Goal: Transaction & Acquisition: Purchase product/service

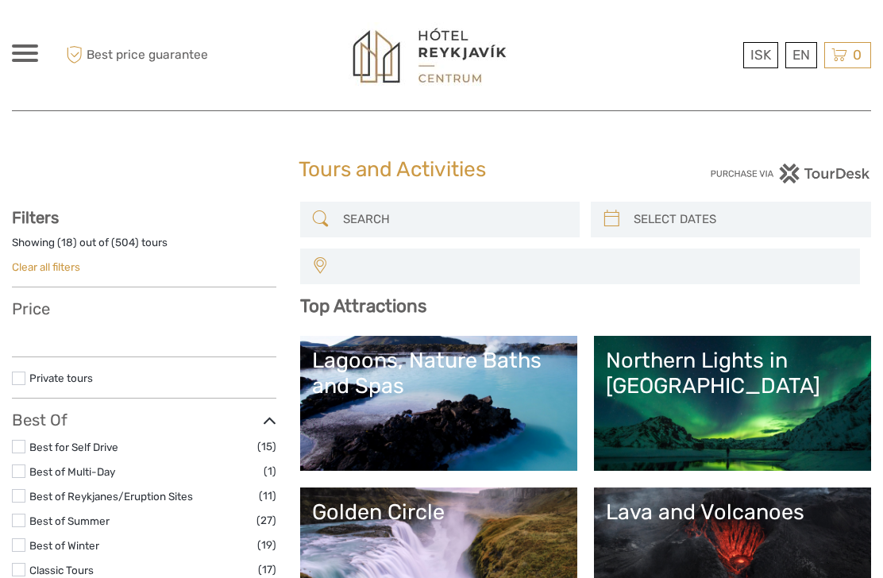
select select
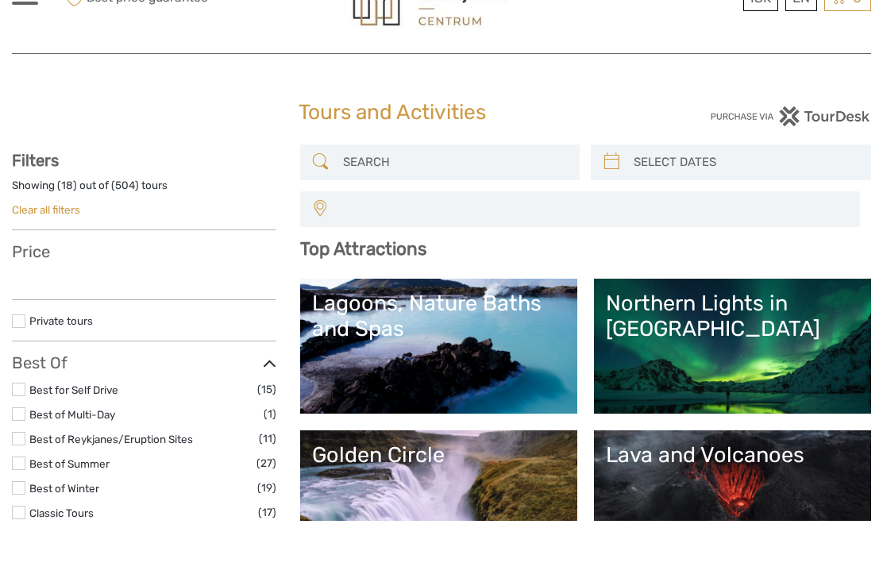
select select
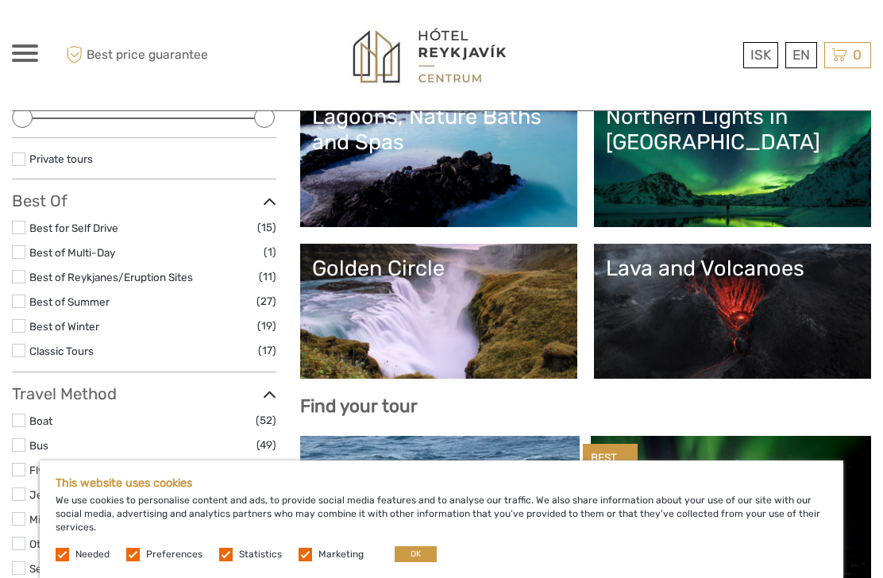
scroll to position [245, 0]
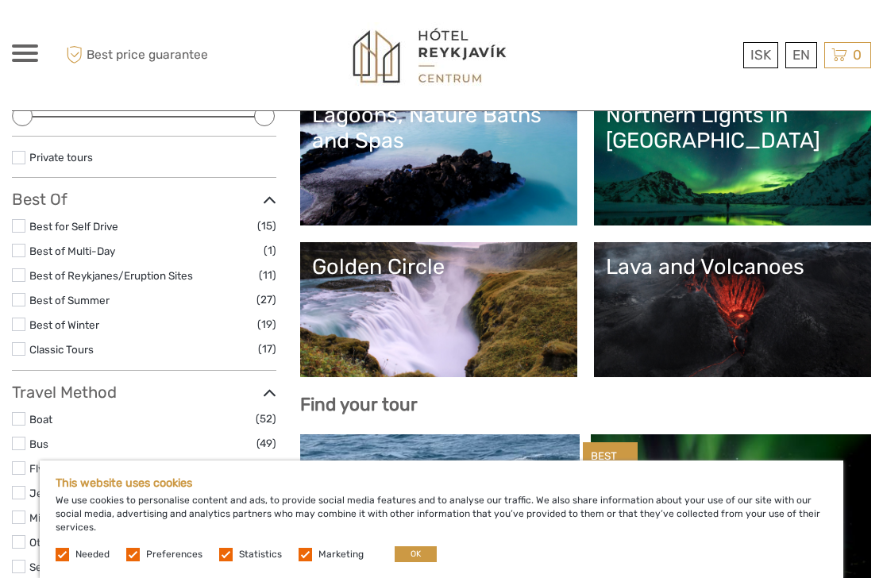
click at [139, 561] on label at bounding box center [132, 554] width 13 height 13
click at [0, 0] on input "checkbox" at bounding box center [0, 0] width 0 height 0
click at [227, 561] on label at bounding box center [225, 554] width 13 height 13
click at [0, 0] on input "checkbox" at bounding box center [0, 0] width 0 height 0
click at [298, 561] on label at bounding box center [304, 554] width 13 height 13
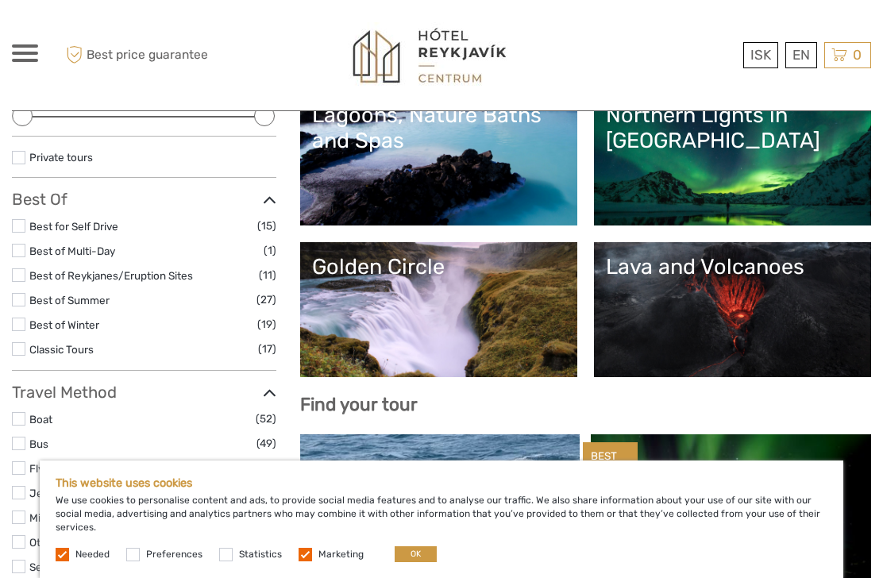
click at [0, 0] on input "checkbox" at bounding box center [0, 0] width 0 height 0
click at [417, 562] on button "OK" at bounding box center [416, 554] width 42 height 16
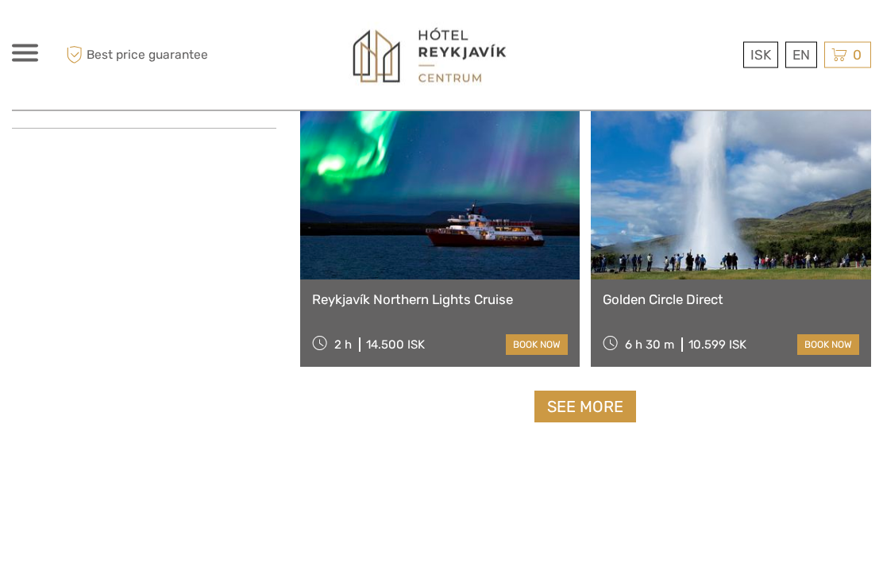
scroll to position [2762, 0]
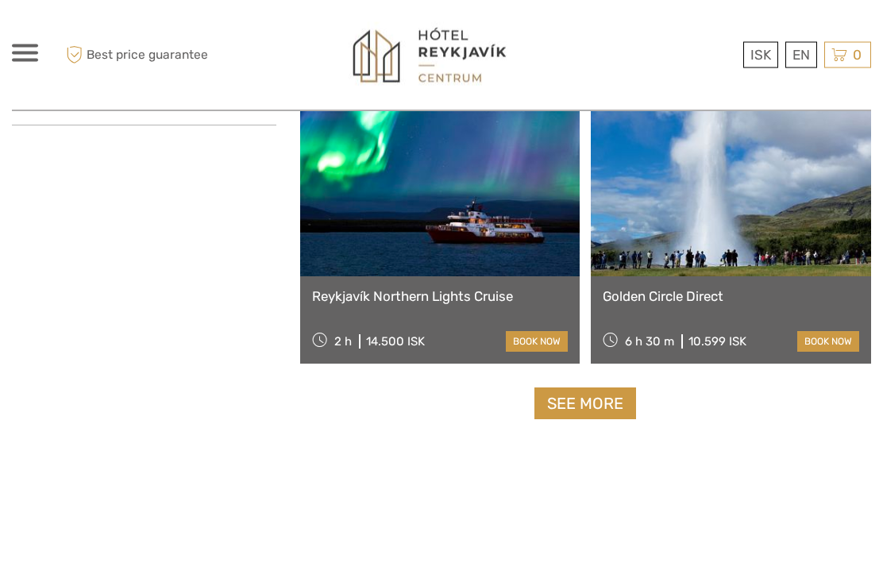
click at [579, 408] on link "See more" at bounding box center [585, 404] width 102 height 33
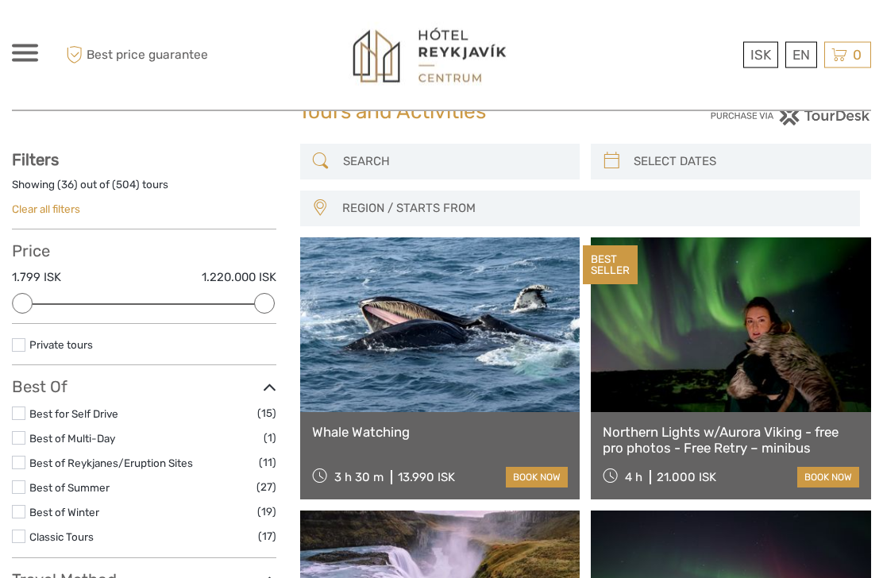
scroll to position [0, 0]
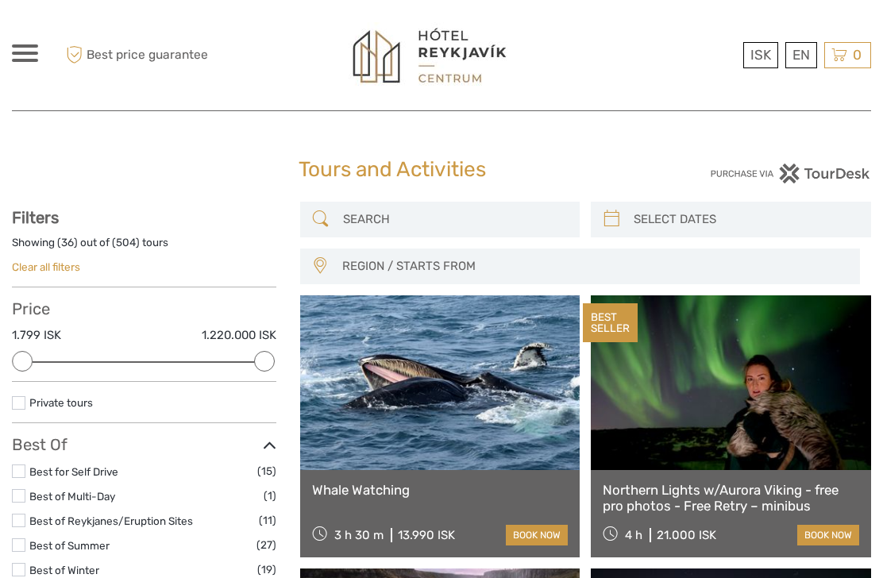
click at [422, 206] on input "search" at bounding box center [455, 220] width 236 height 28
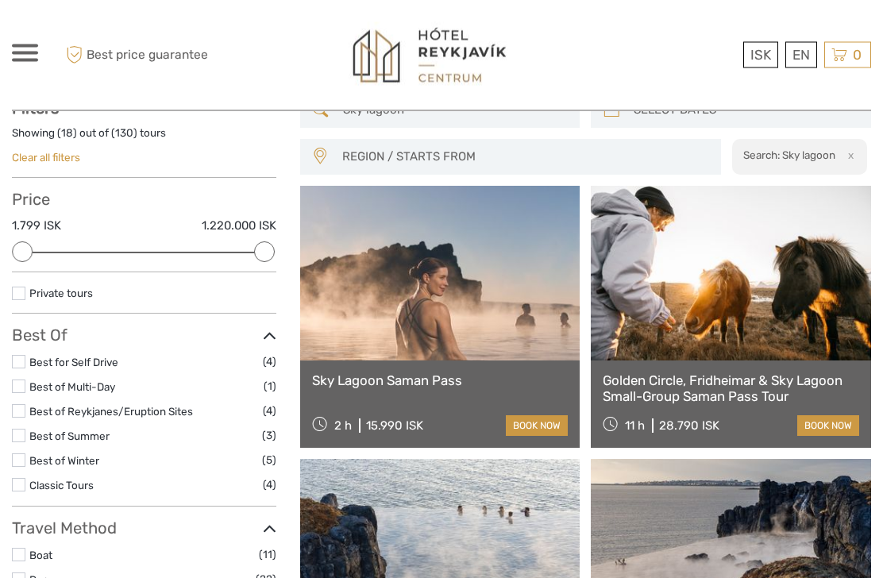
scroll to position [109, 0]
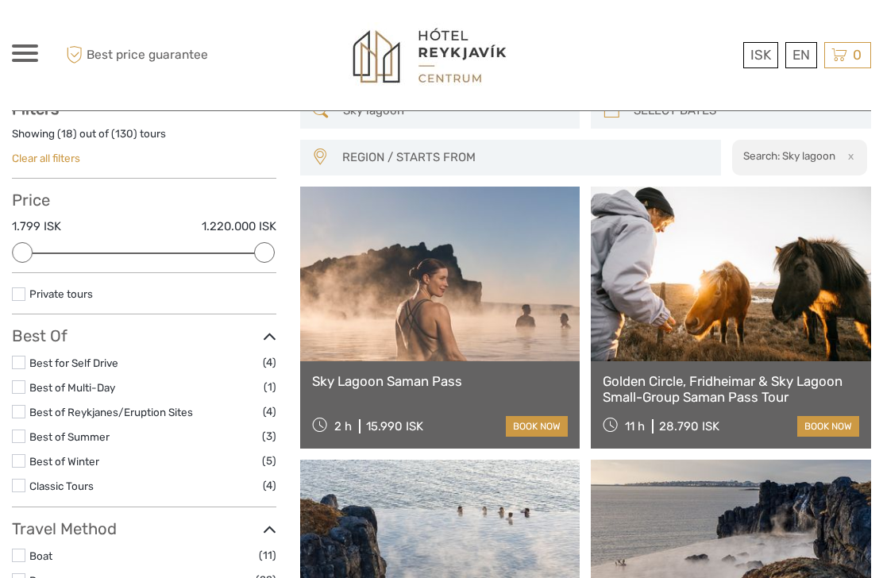
click at [757, 395] on link "Golden Circle, Fridheimar & Sky Lagoon Small-Group Saman Pass Tour" at bounding box center [731, 389] width 256 height 33
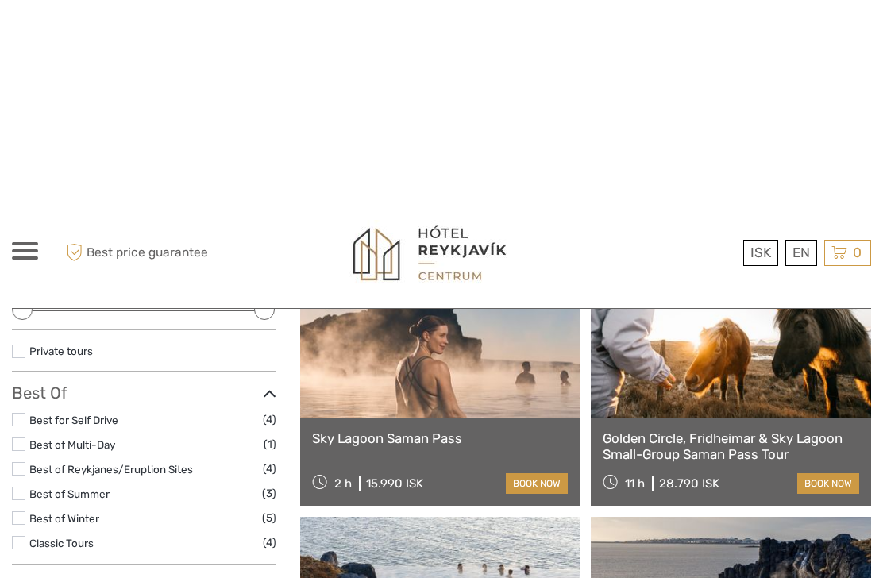
scroll to position [0, 0]
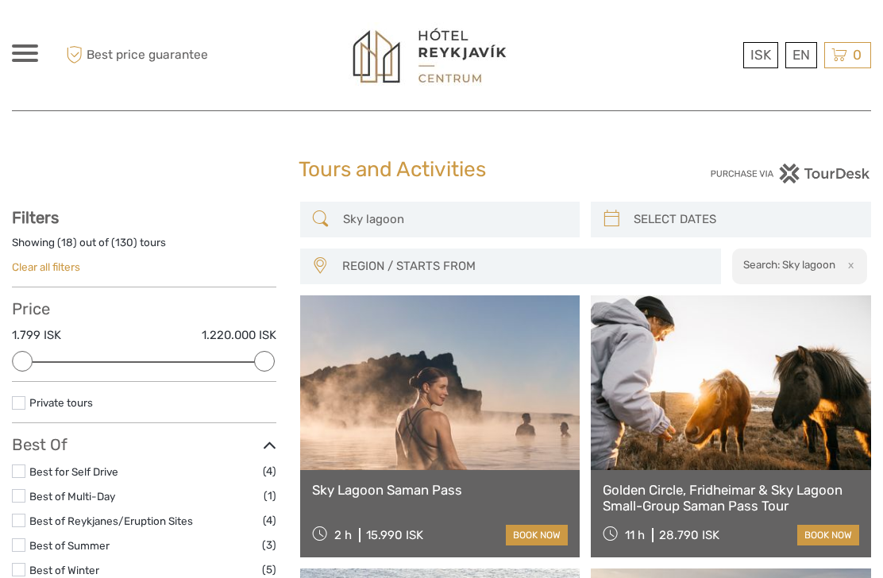
click at [452, 218] on input "Sky lagoon" at bounding box center [455, 220] width 236 height 28
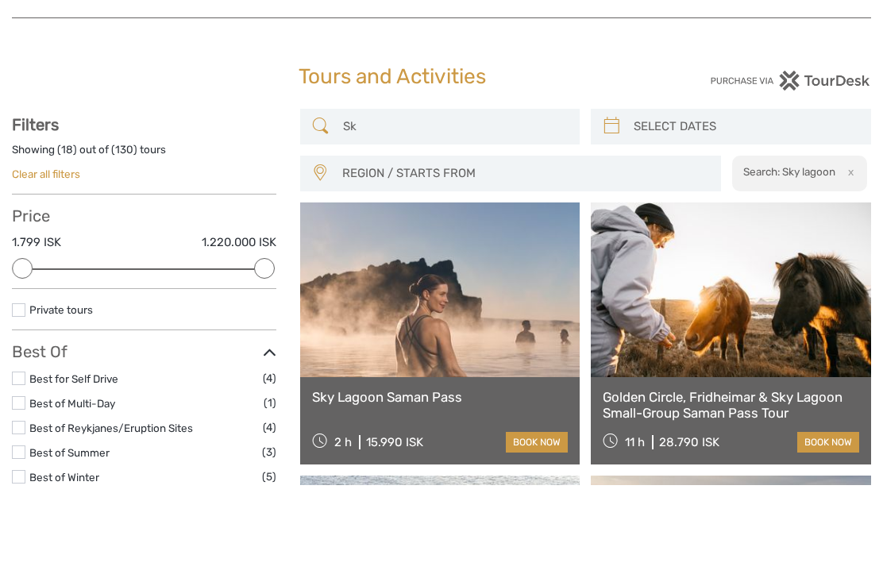
type input "S"
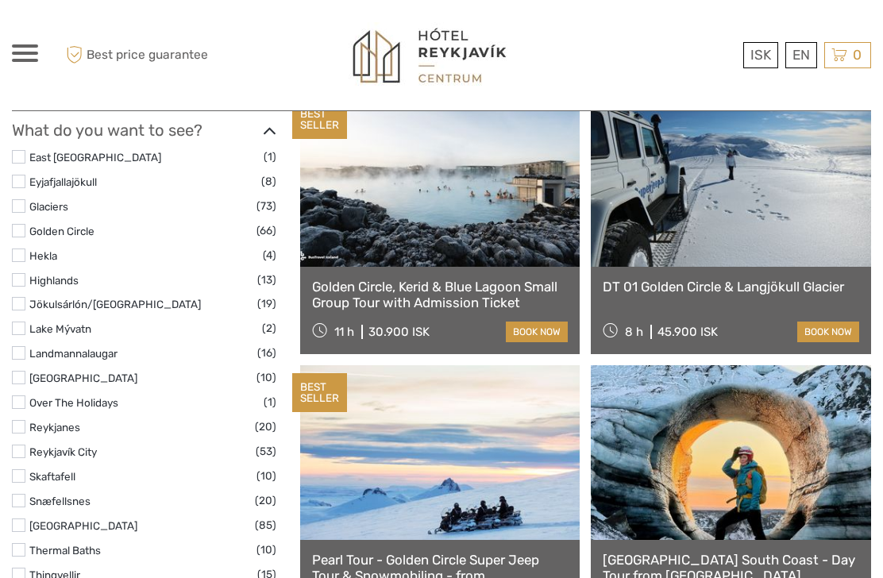
click at [21, 233] on label at bounding box center [18, 230] width 13 height 13
click at [0, 0] on input "checkbox" at bounding box center [0, 0] width 0 height 0
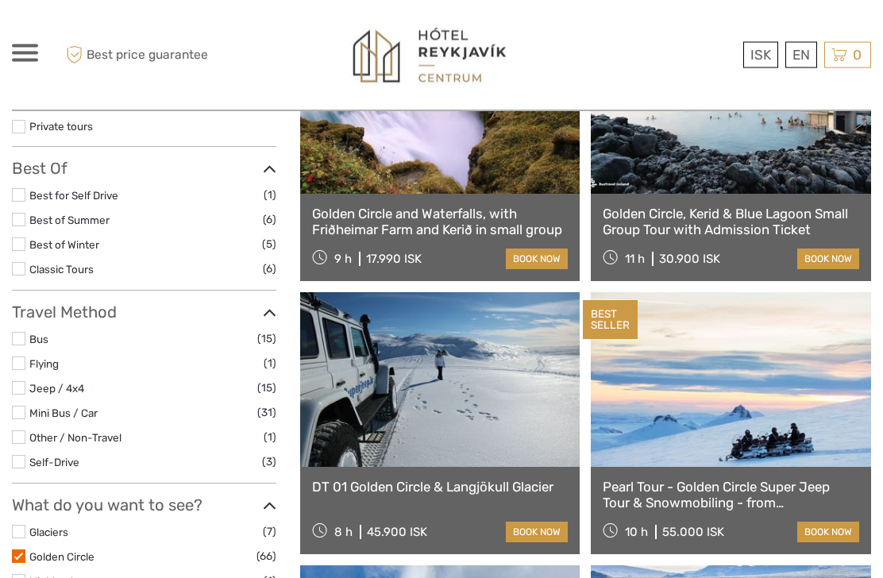
scroll to position [279, 0]
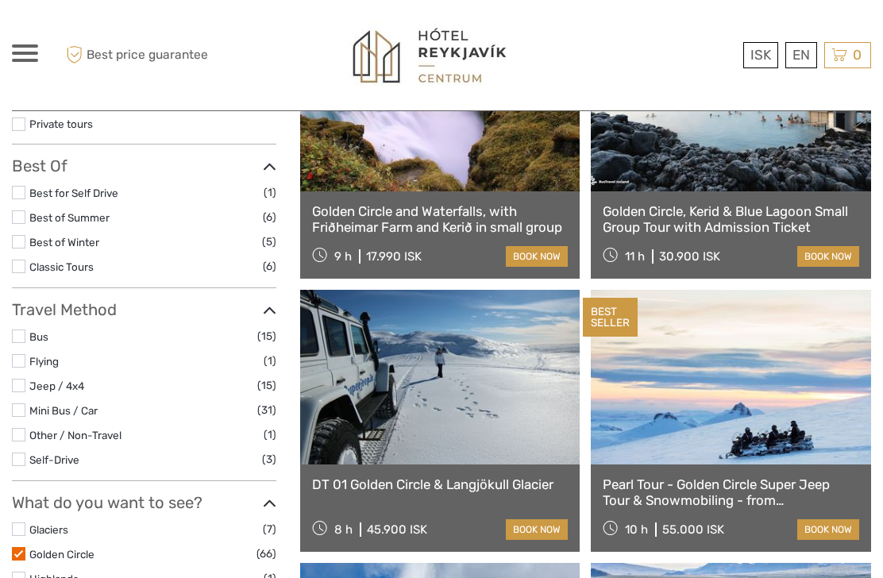
click at [495, 427] on link at bounding box center [440, 377] width 280 height 175
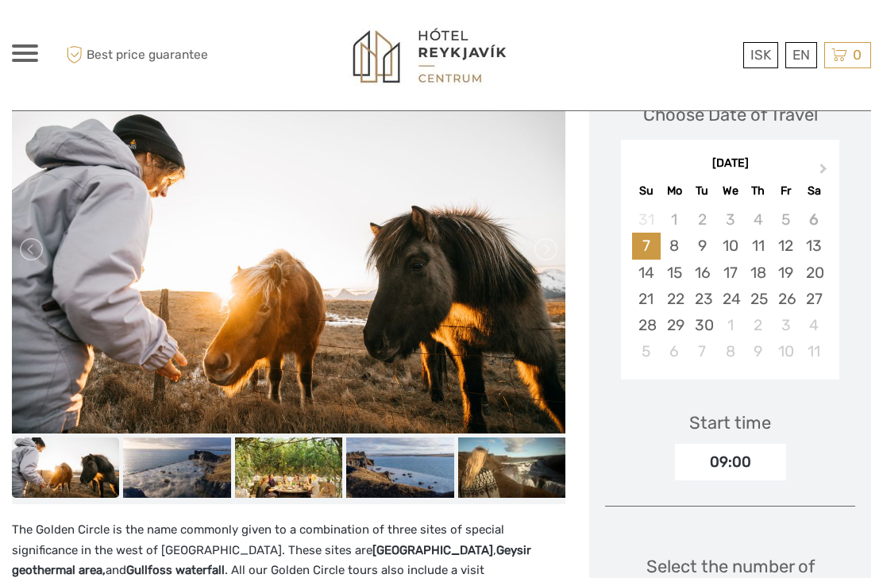
scroll to position [250, 0]
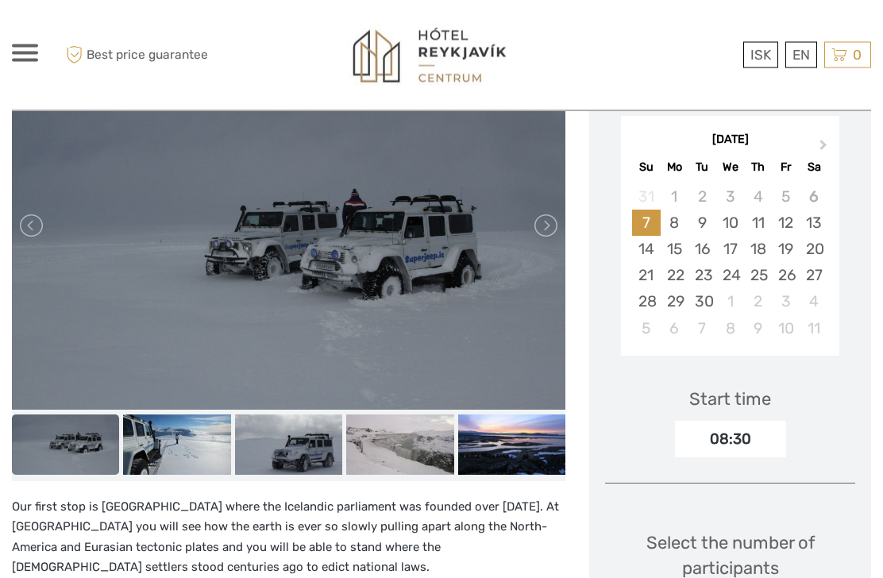
scroll to position [275, 0]
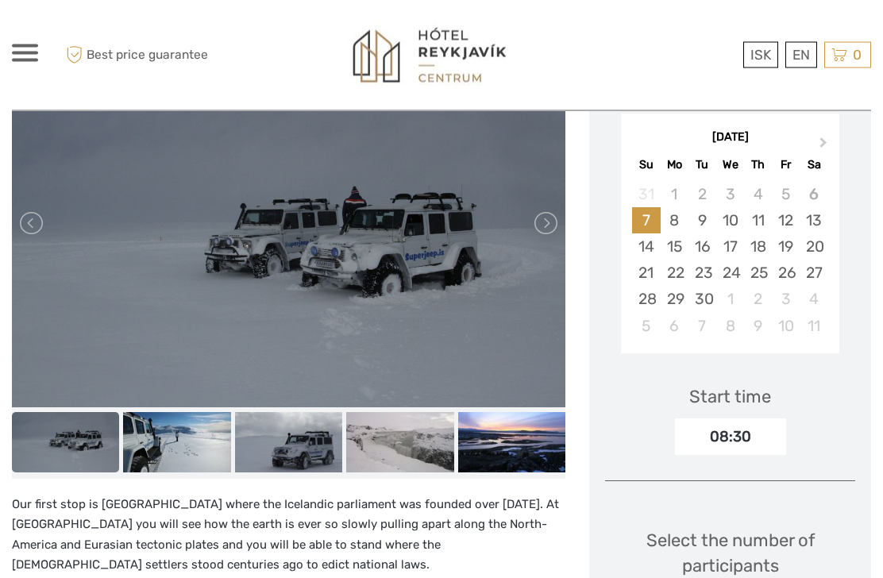
click at [187, 462] on img at bounding box center [176, 443] width 107 height 60
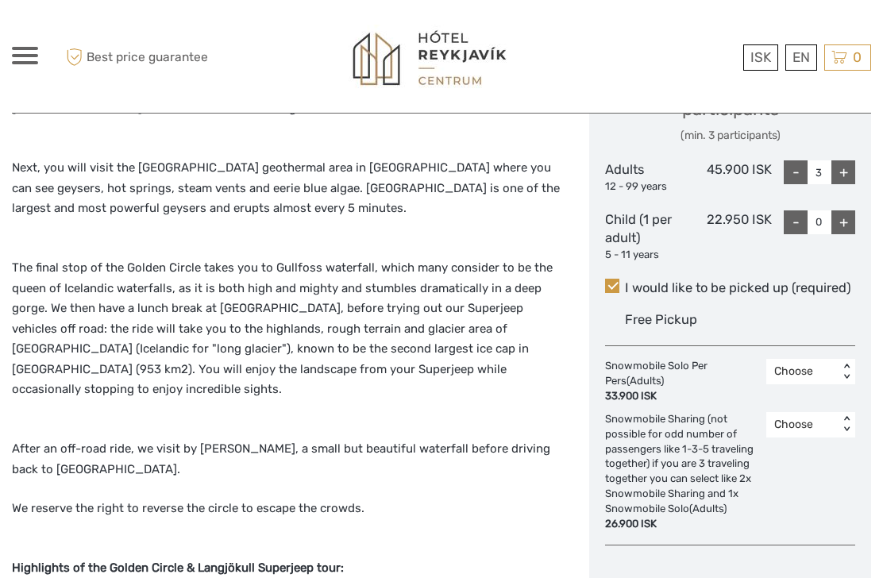
scroll to position [722, 0]
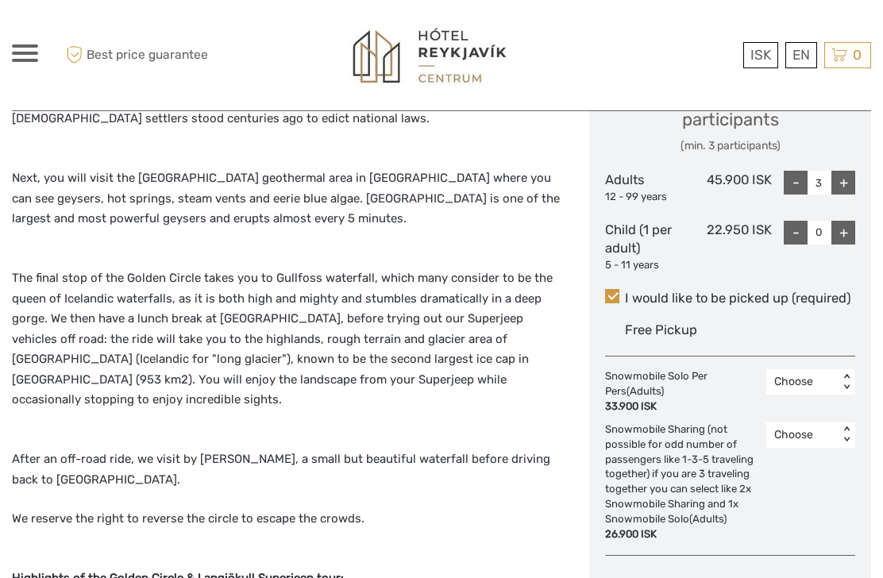
click at [834, 186] on div "+" at bounding box center [843, 183] width 24 height 24
click at [789, 179] on div "-" at bounding box center [796, 183] width 24 height 24
type input "3"
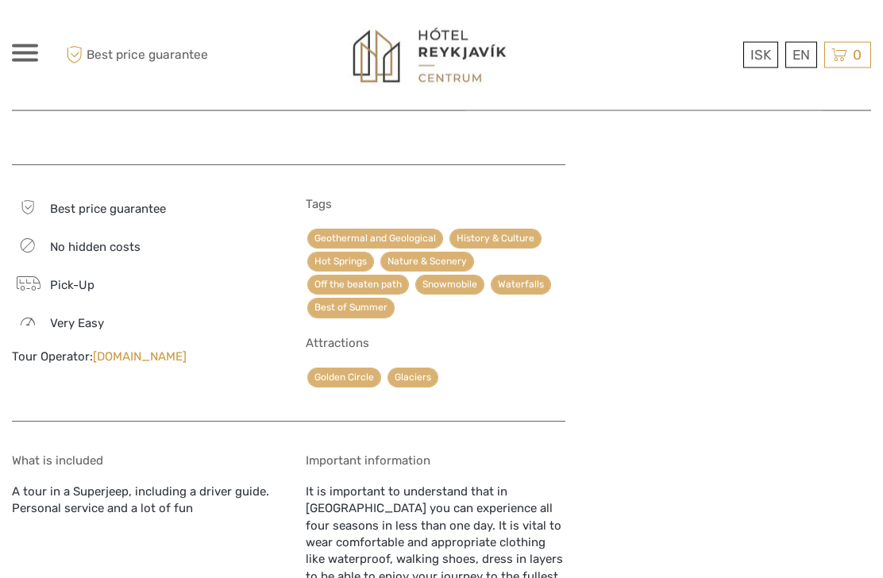
scroll to position [1638, 0]
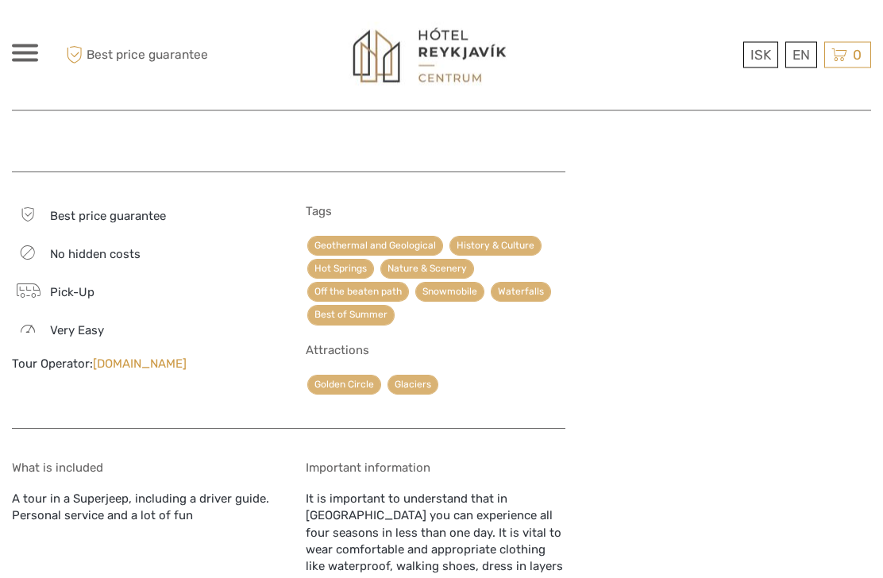
click at [117, 357] on link "Superjeep.is" at bounding box center [140, 364] width 94 height 14
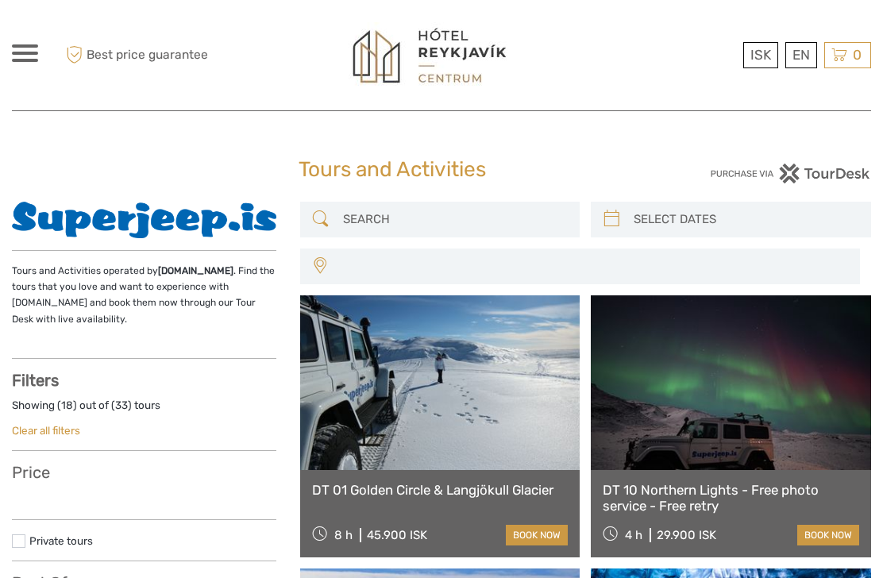
select select
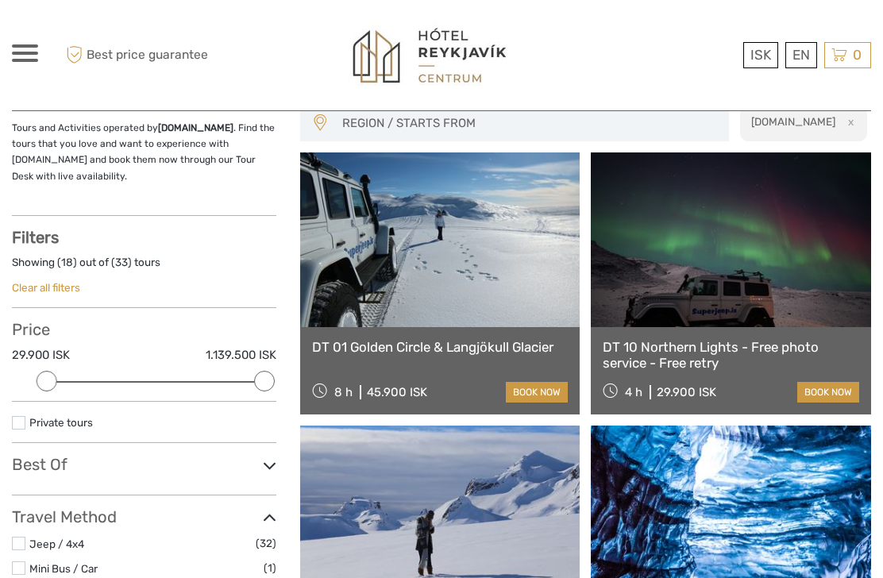
scroll to position [145, 0]
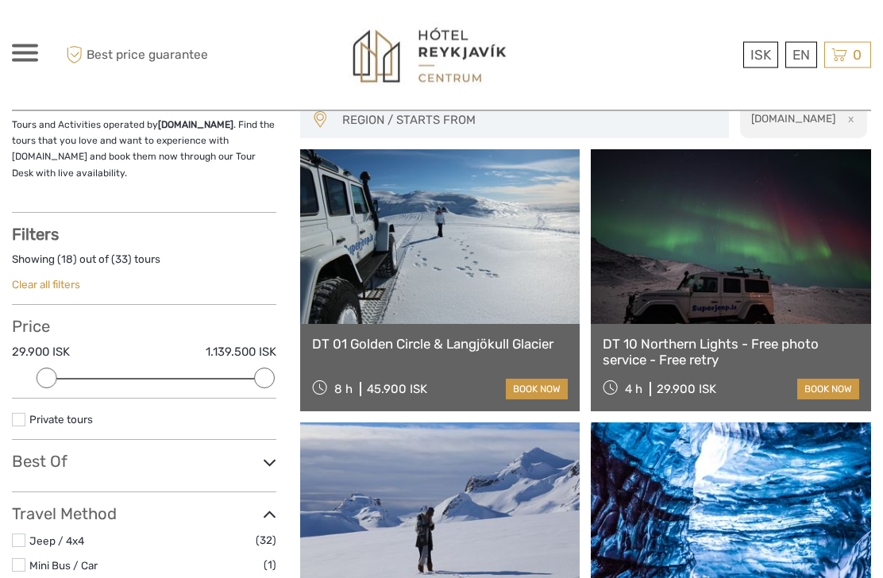
click at [520, 289] on link at bounding box center [440, 237] width 280 height 175
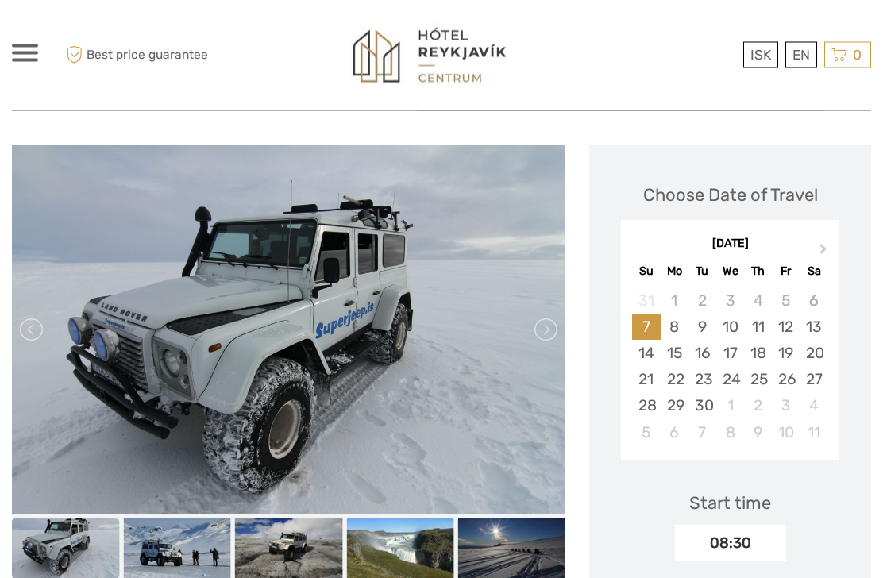
scroll to position [170, 0]
click at [764, 552] on div "08:30" at bounding box center [730, 543] width 111 height 37
click at [740, 539] on div "08:30" at bounding box center [730, 543] width 111 height 37
click at [804, 252] on div "September 2025 Su Mo Tu We Th Fr Sa" at bounding box center [730, 255] width 218 height 52
click at [817, 249] on button "Next Month" at bounding box center [824, 252] width 25 height 25
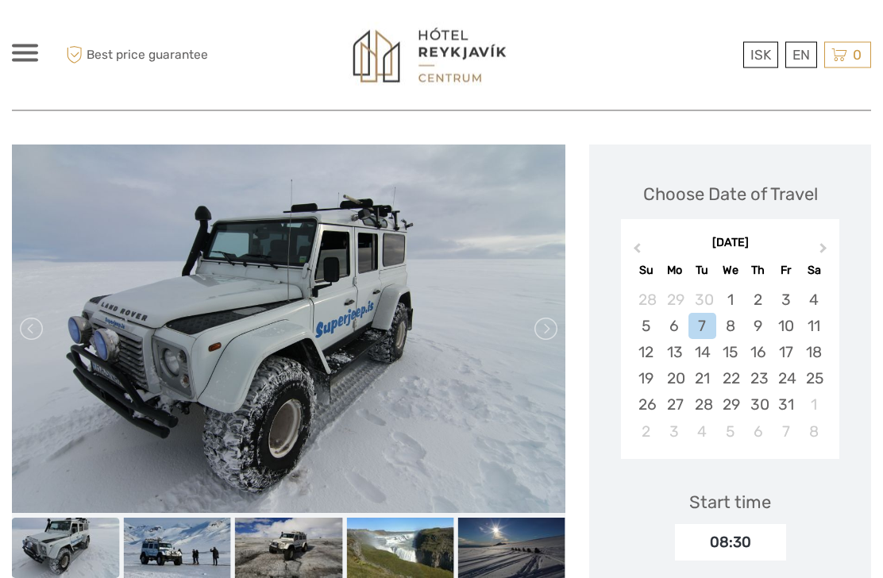
scroll to position [171, 0]
click at [729, 299] on div "1" at bounding box center [730, 300] width 28 height 26
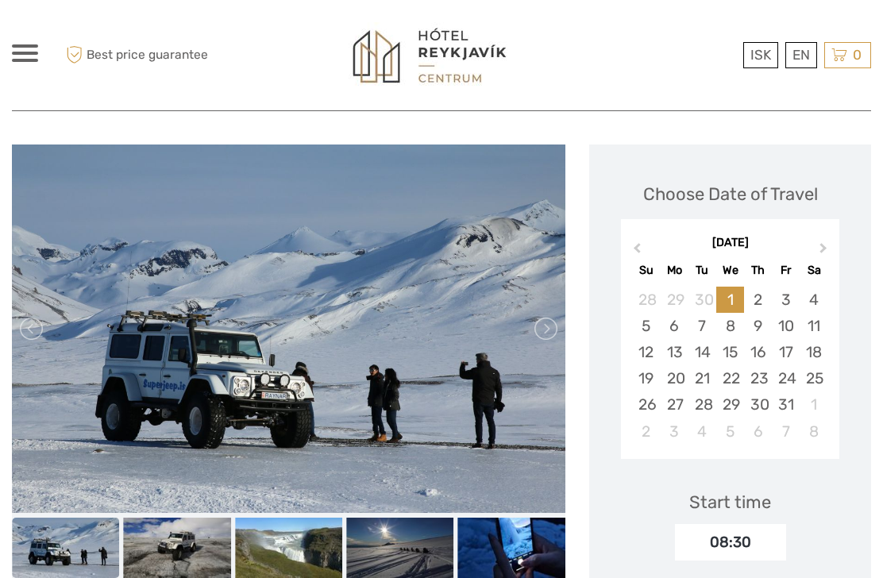
click at [761, 298] on div "2" at bounding box center [758, 300] width 28 height 26
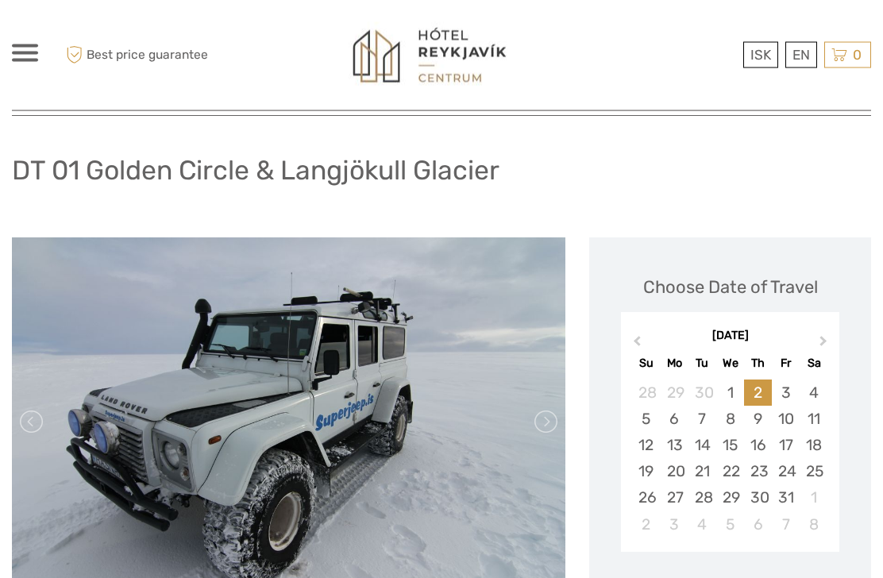
scroll to position [76, 0]
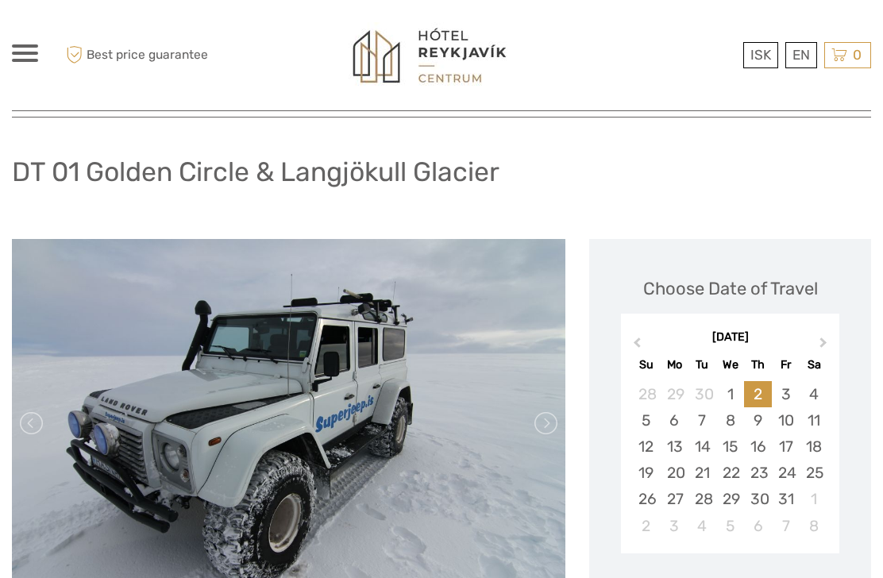
click at [547, 412] on link at bounding box center [544, 422] width 25 height 25
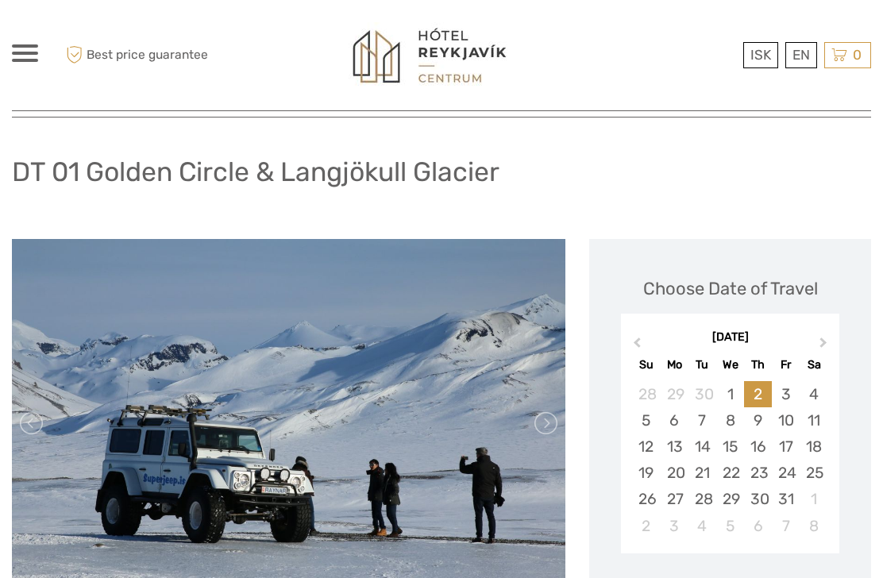
click at [551, 414] on link at bounding box center [544, 422] width 25 height 25
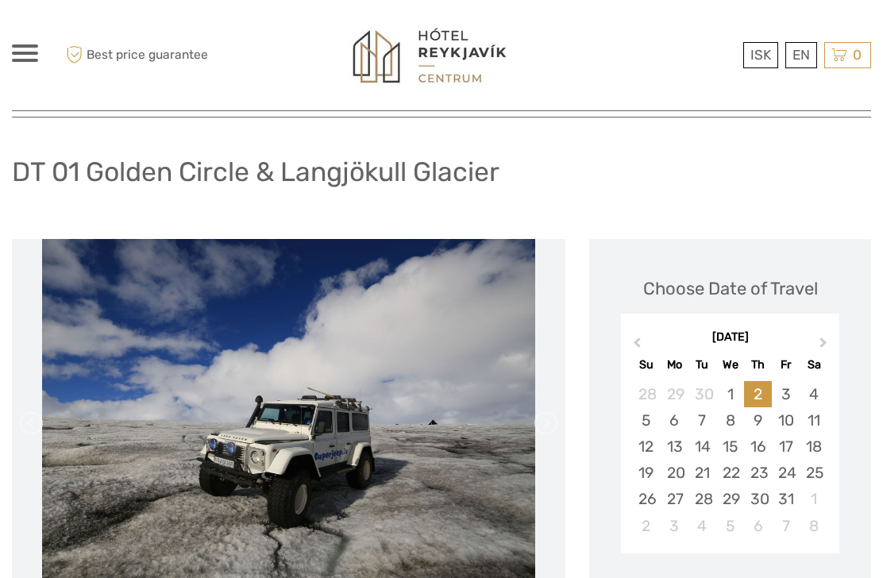
click at [543, 429] on link at bounding box center [544, 422] width 25 height 25
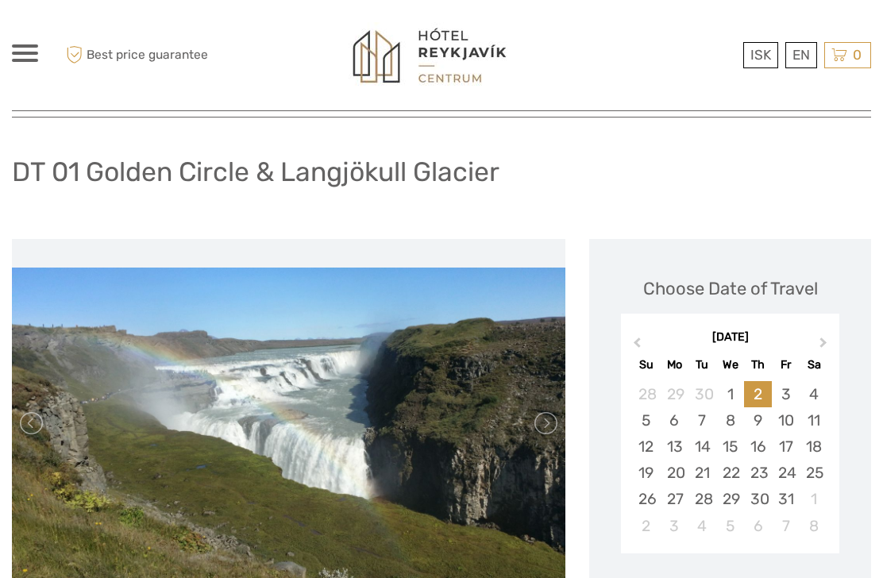
click at [550, 420] on link at bounding box center [544, 422] width 25 height 25
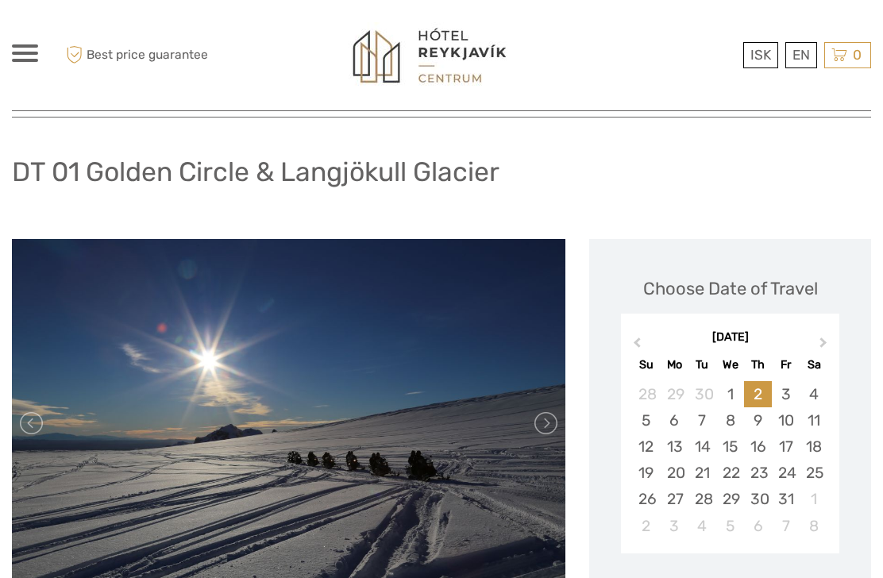
click at [543, 422] on link at bounding box center [544, 422] width 25 height 25
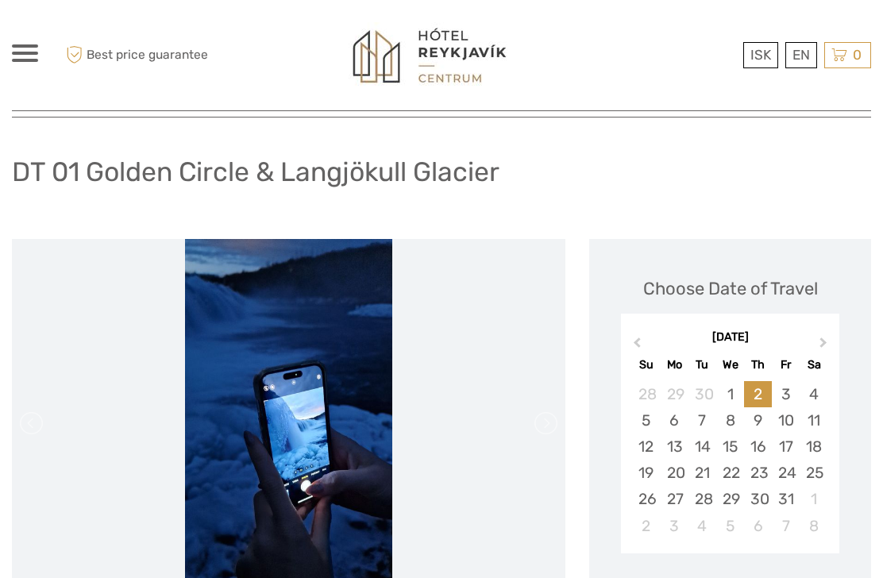
click at [553, 429] on link at bounding box center [544, 422] width 25 height 25
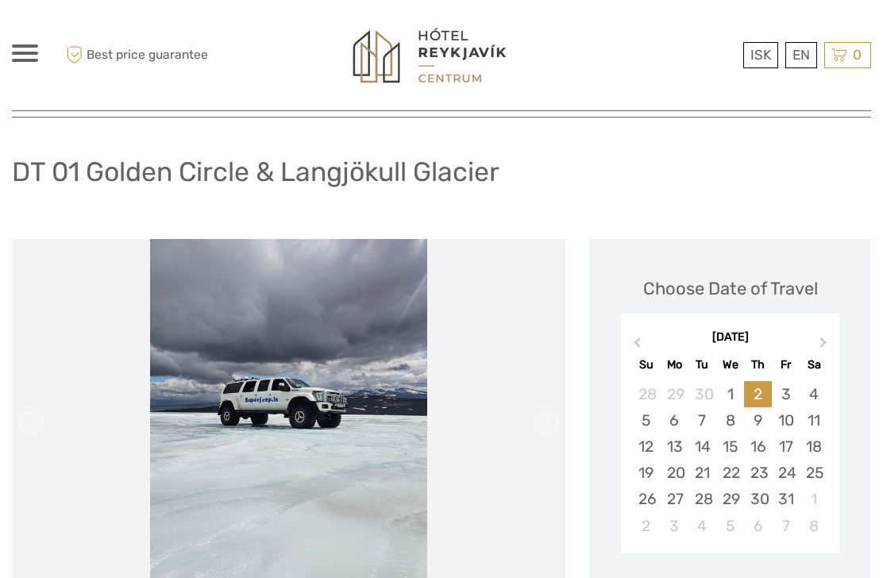
click at [551, 429] on link at bounding box center [544, 422] width 25 height 25
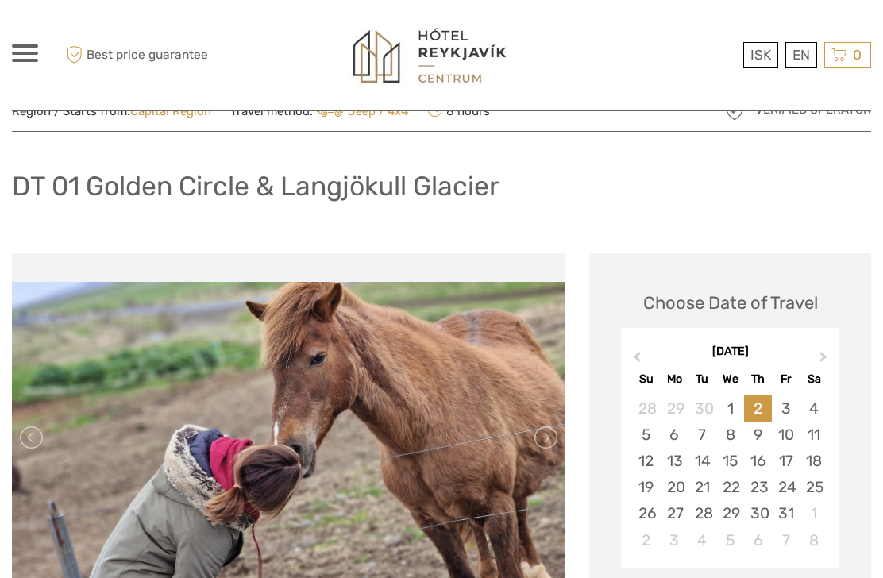
scroll to position [0, 0]
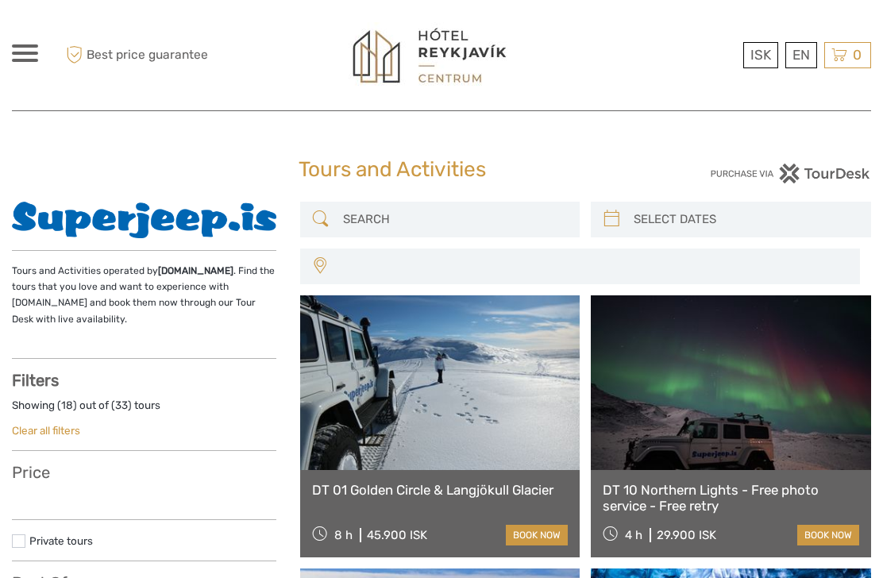
select select
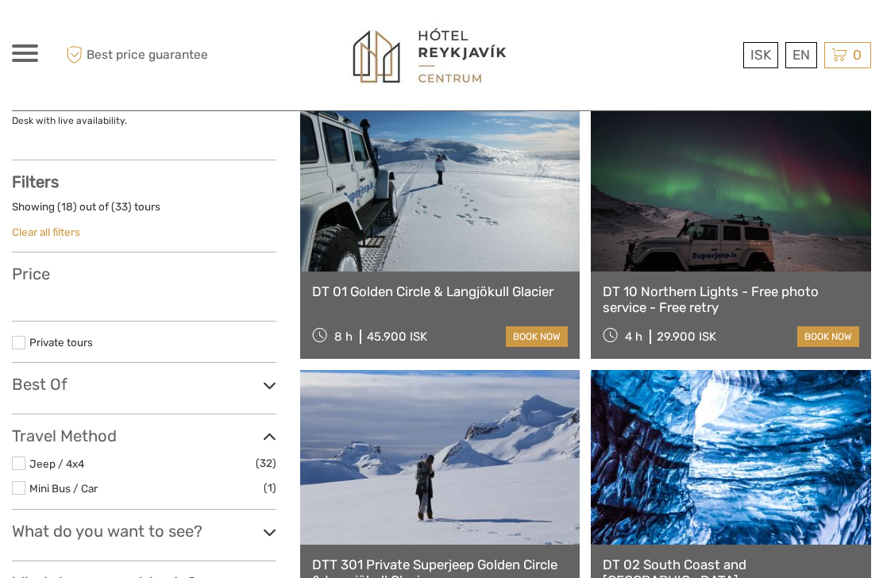
select select
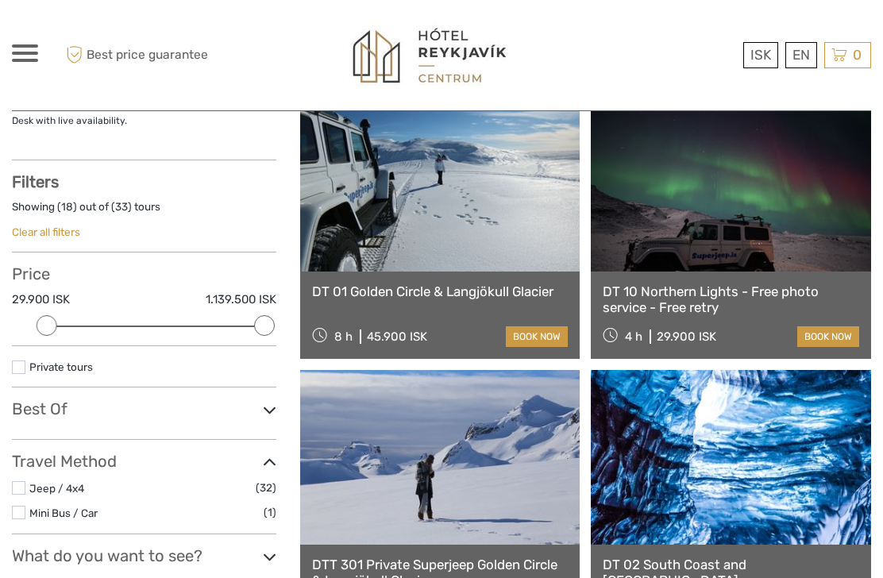
scroll to position [0, 0]
click at [822, 1] on div "ISK ISK € $ £ EN English Español Deutsch Tours Transfers Car rental More Travel…" at bounding box center [441, 55] width 859 height 110
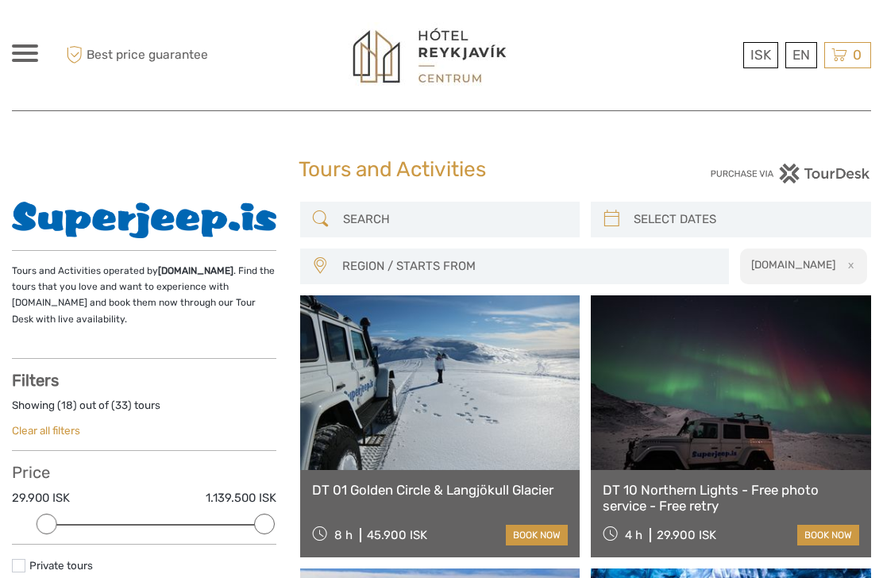
click at [857, 258] on button "x" at bounding box center [847, 264] width 21 height 17
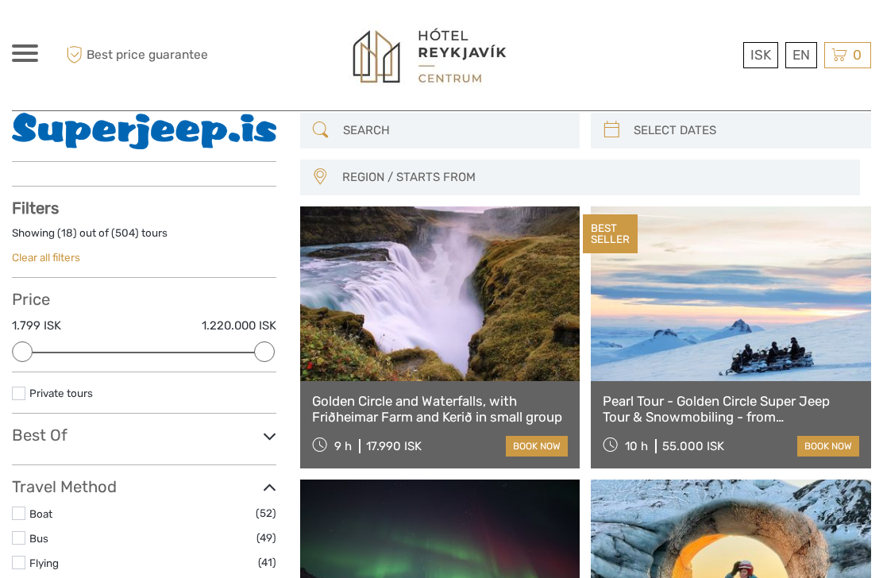
scroll to position [90, 0]
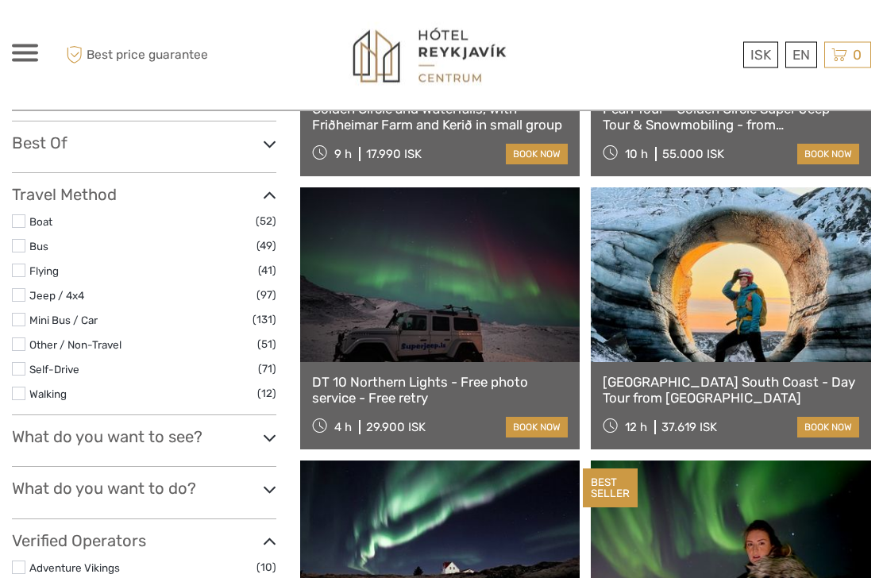
scroll to position [379, 0]
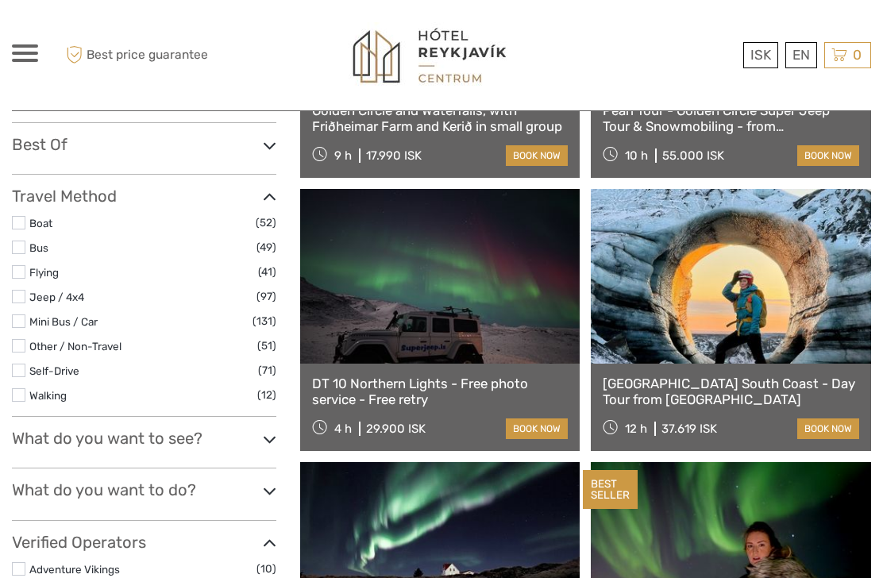
click at [801, 329] on link at bounding box center [731, 276] width 280 height 175
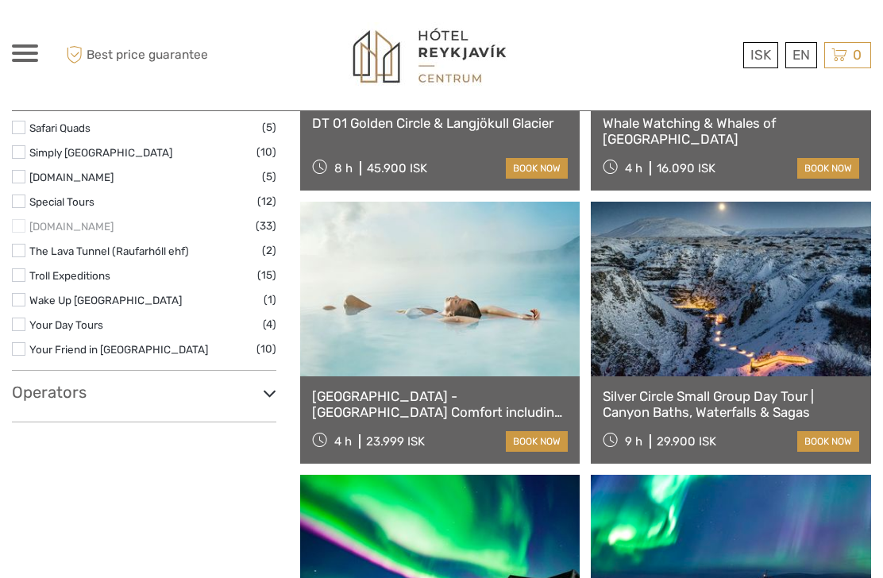
scroll to position [1463, 0]
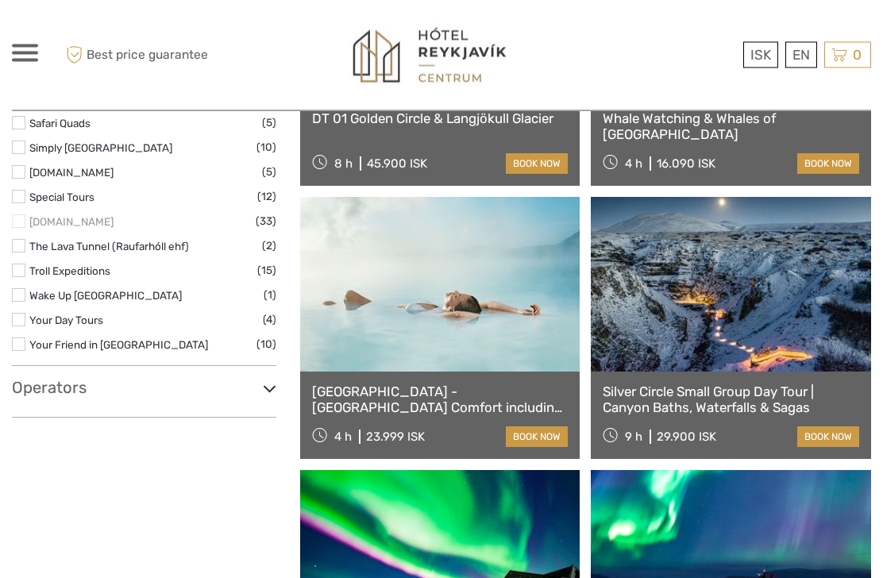
click at [781, 342] on link at bounding box center [731, 285] width 280 height 175
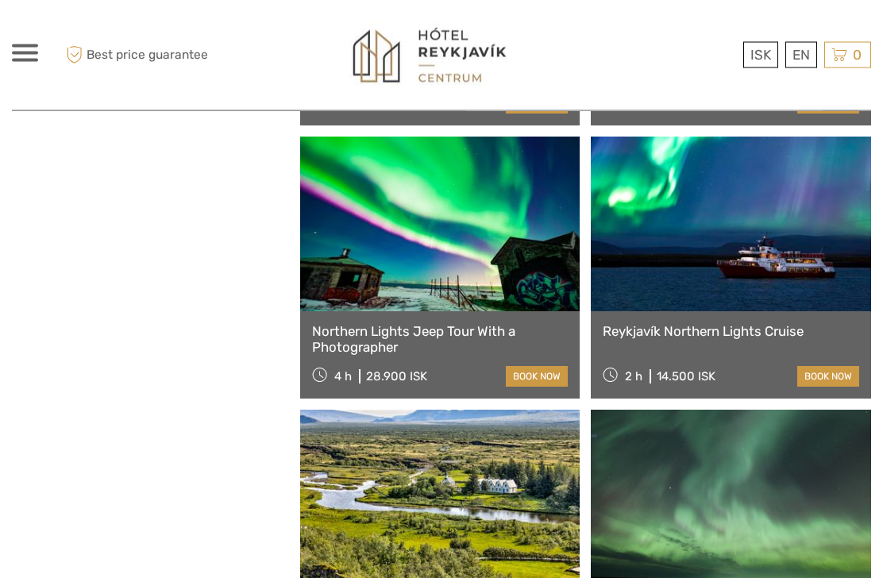
scroll to position [1799, 0]
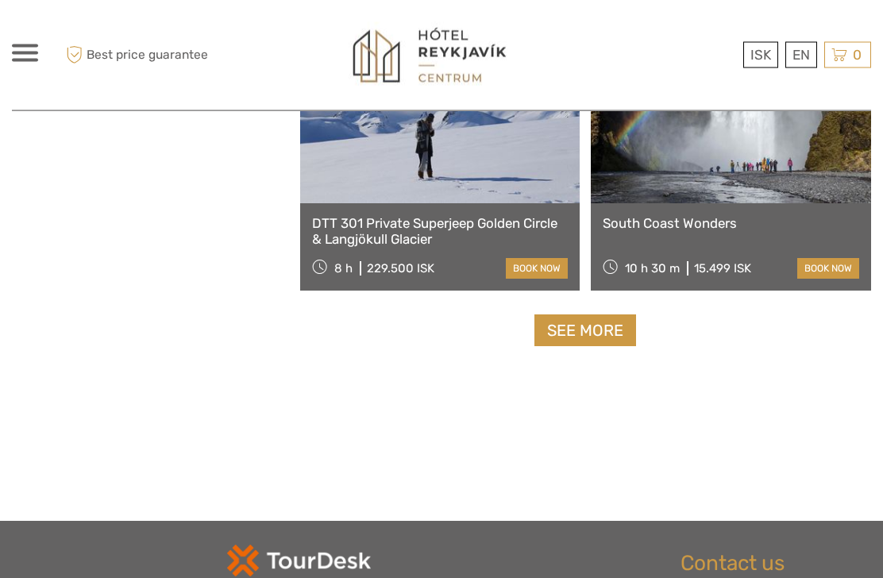
click at [603, 333] on link "See more" at bounding box center [585, 331] width 102 height 33
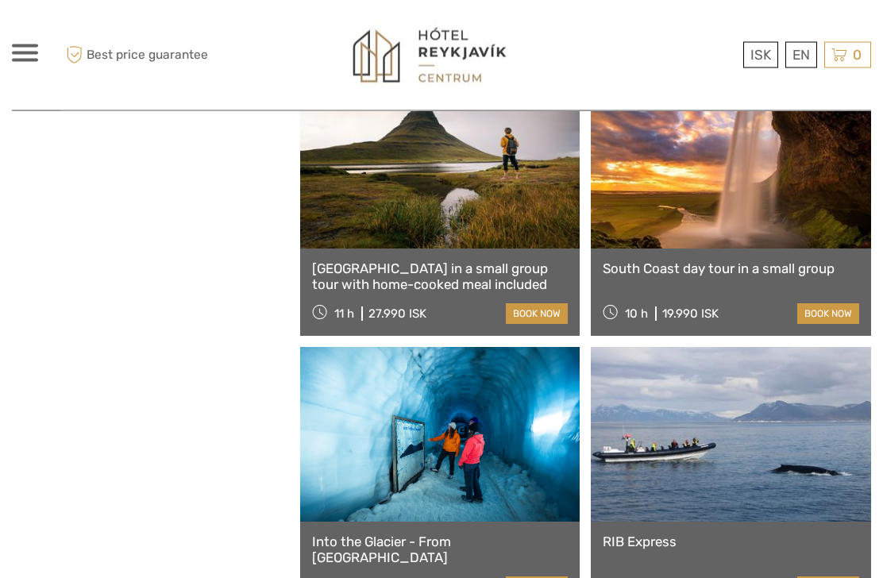
scroll to position [2691, 0]
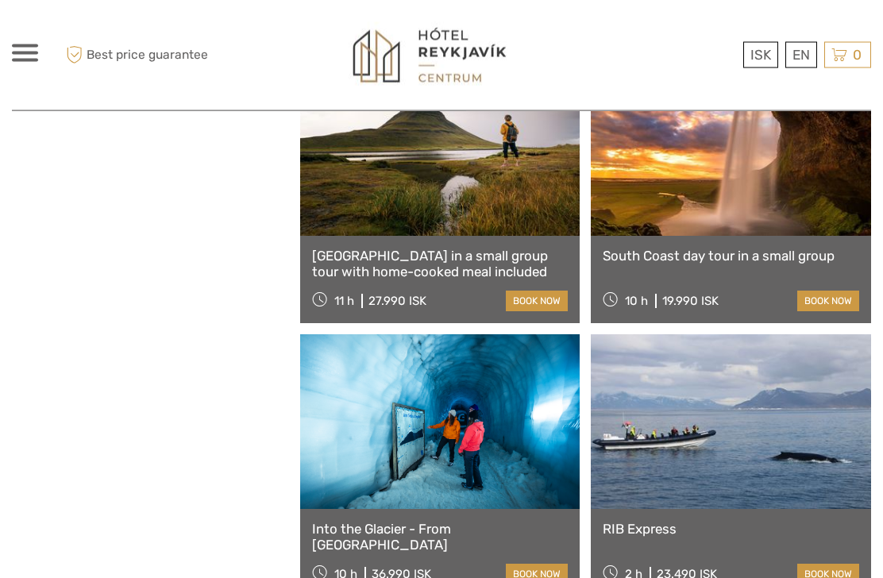
click at [797, 195] on link at bounding box center [731, 149] width 280 height 175
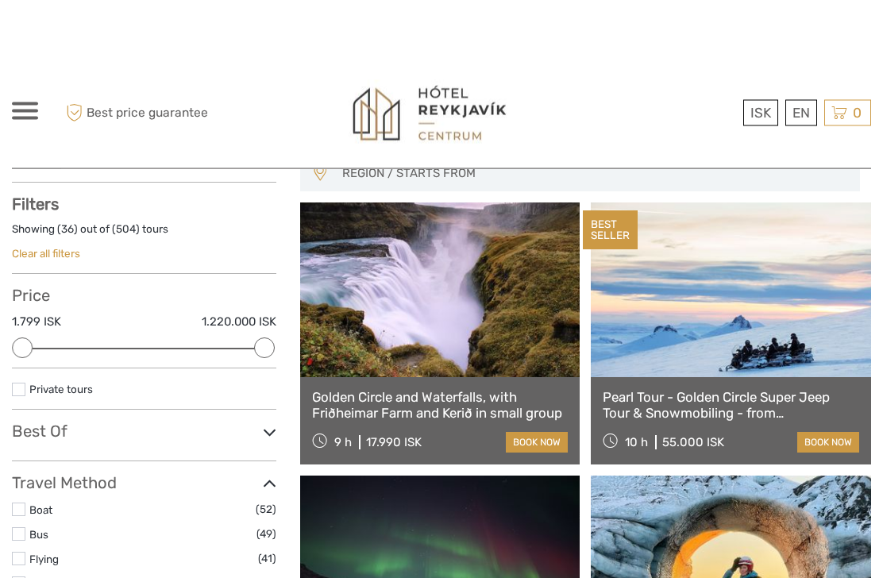
scroll to position [0, 0]
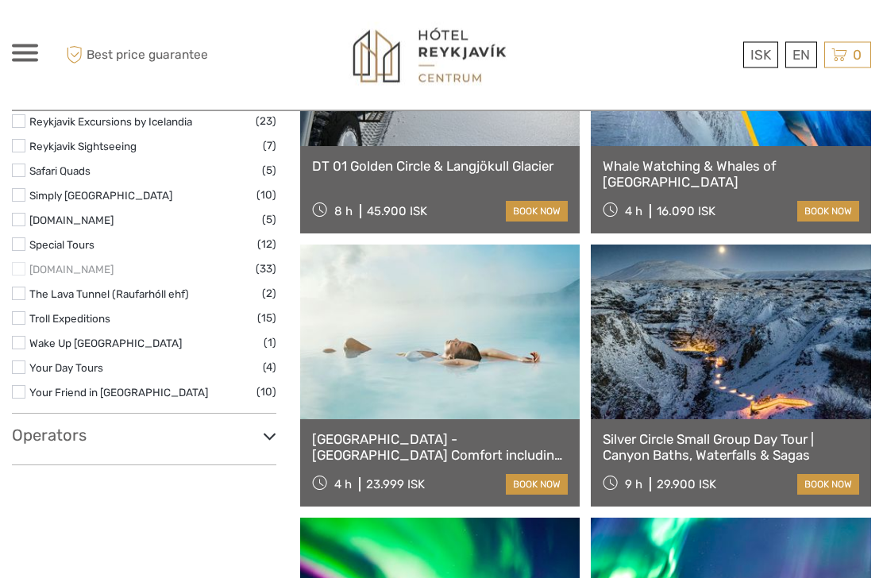
scroll to position [1273, 0]
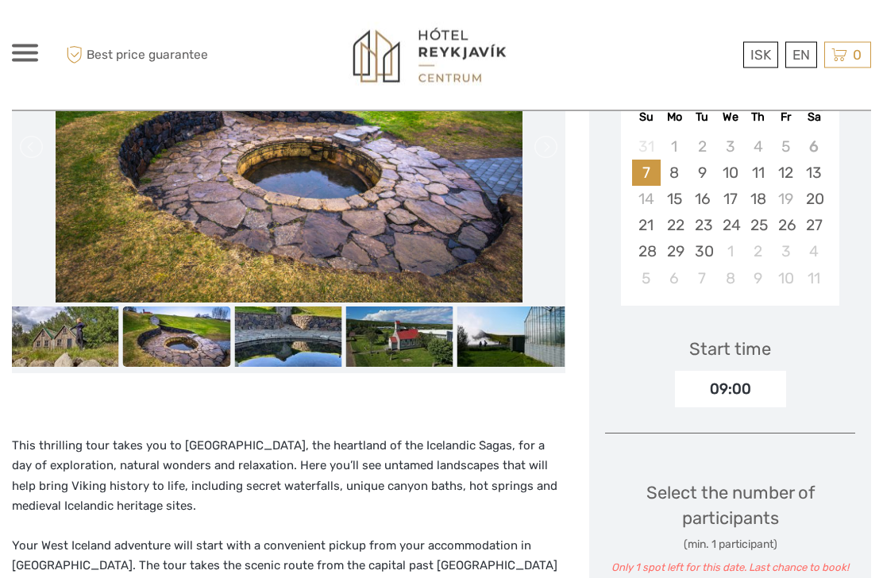
scroll to position [324, 0]
click at [68, 367] on img at bounding box center [64, 336] width 107 height 60
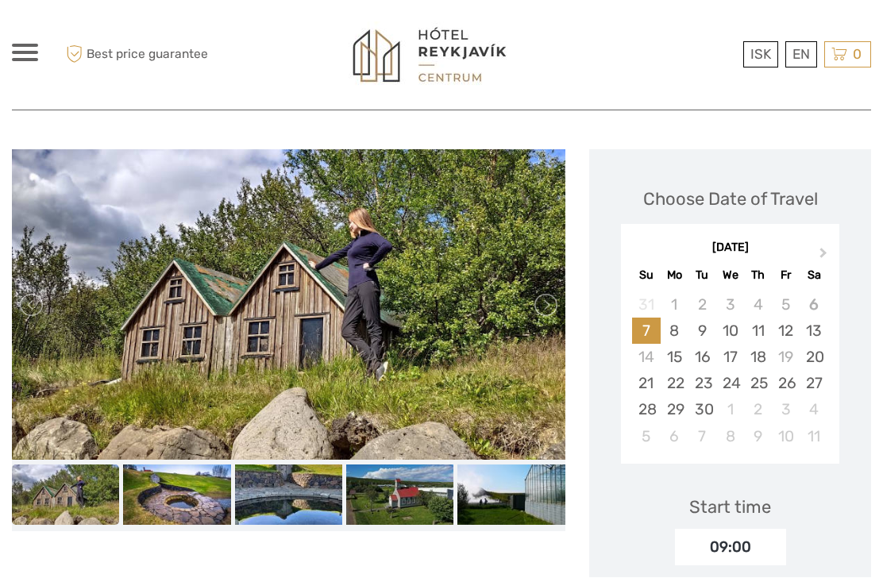
scroll to position [165, 0]
click at [283, 526] on img at bounding box center [288, 495] width 107 height 60
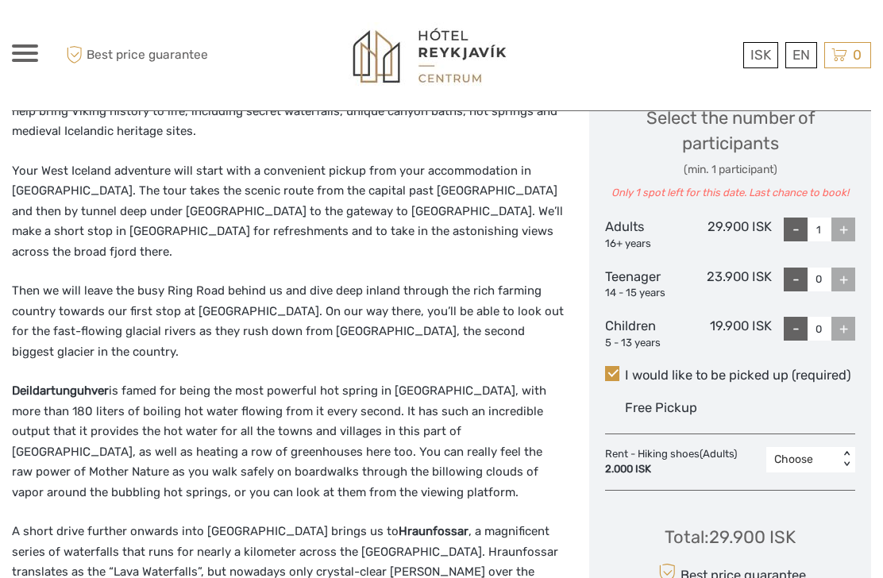
scroll to position [685, 0]
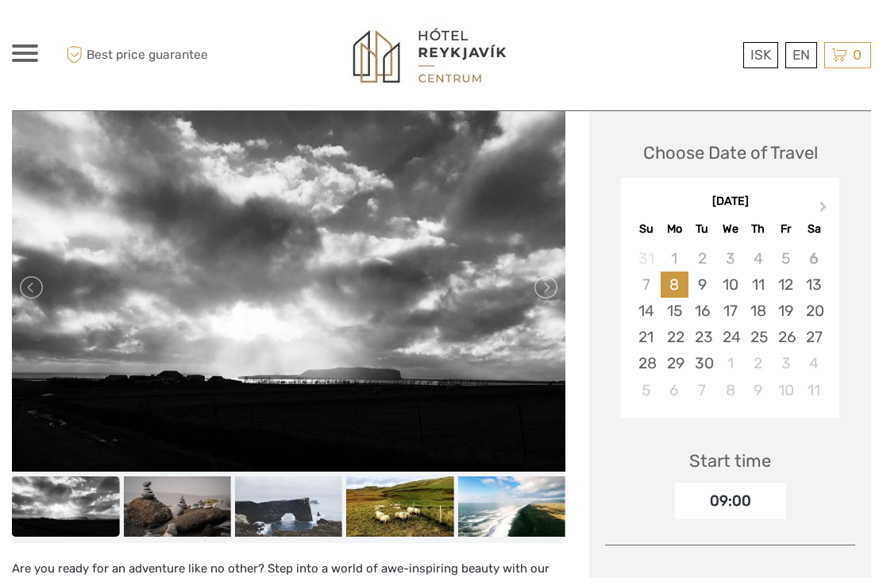
scroll to position [173, 0]
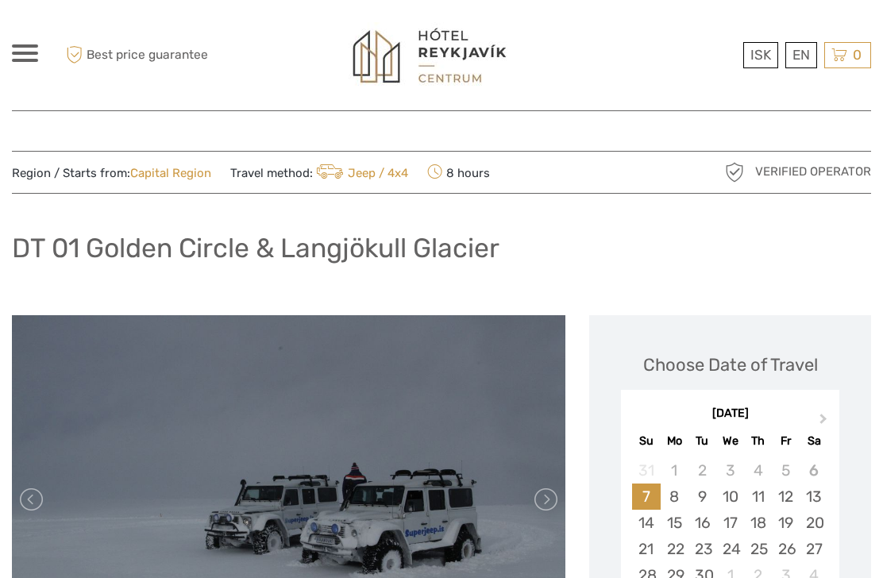
click at [29, 52] on span at bounding box center [25, 53] width 26 height 3
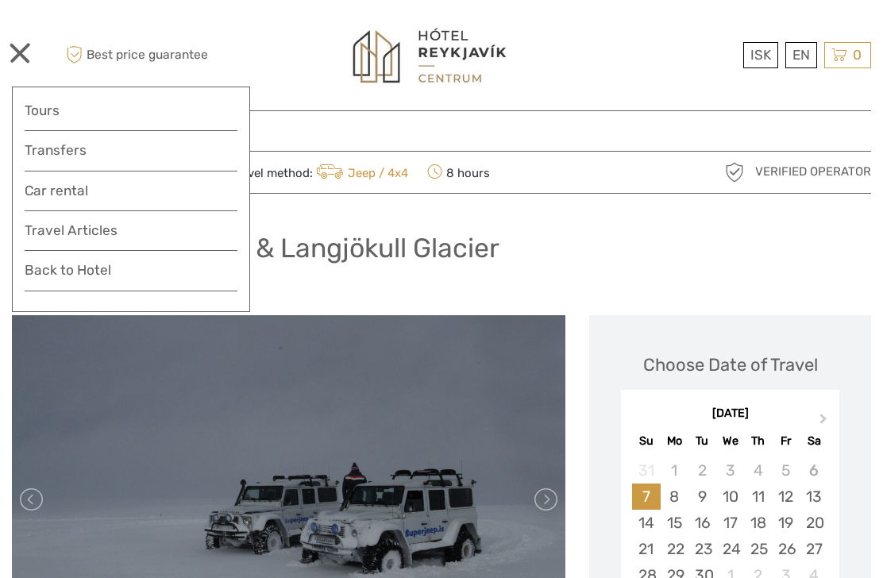
click at [44, 111] on link "Tours" at bounding box center [131, 110] width 213 height 23
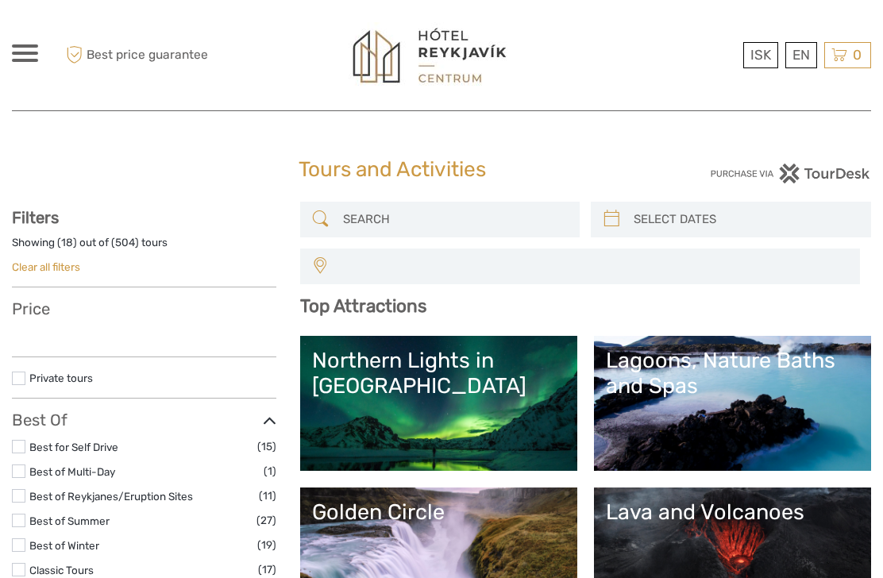
select select
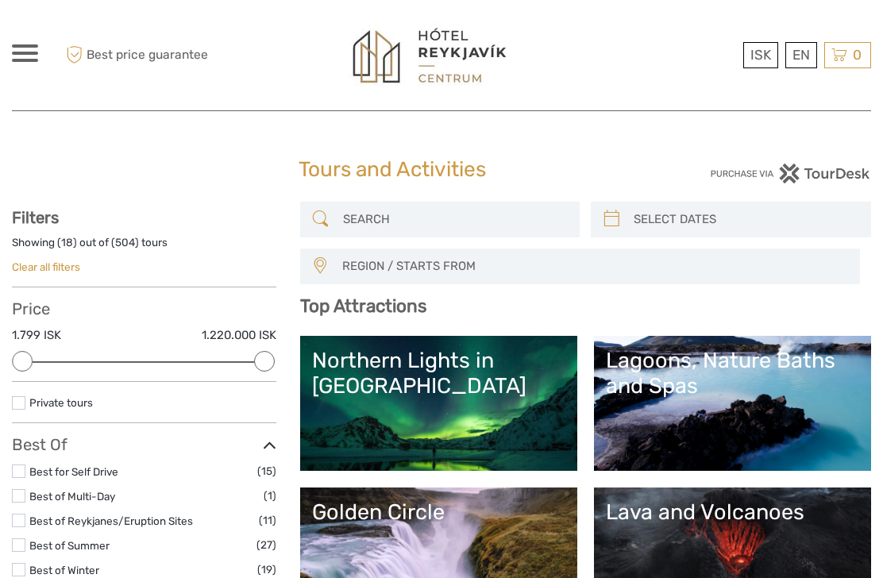
click at [785, 298] on h3 "Top Attractions" at bounding box center [585, 305] width 571 height 21
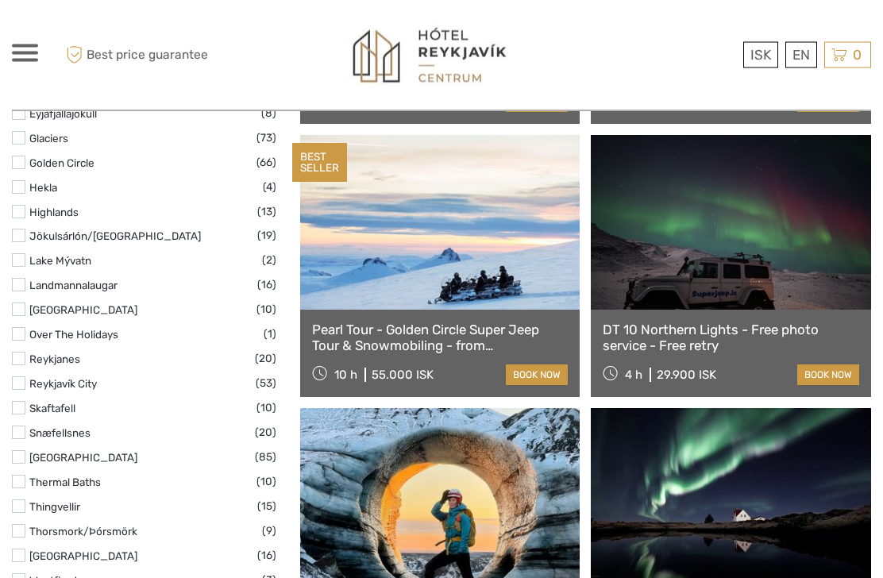
scroll to position [818, 0]
click at [21, 464] on label at bounding box center [18, 456] width 13 height 13
click at [0, 0] on input "checkbox" at bounding box center [0, 0] width 0 height 0
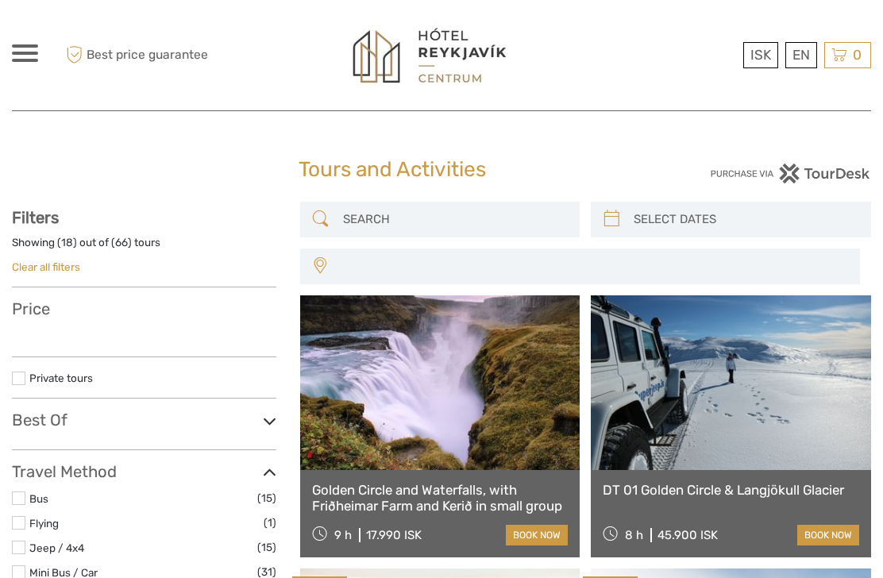
select select
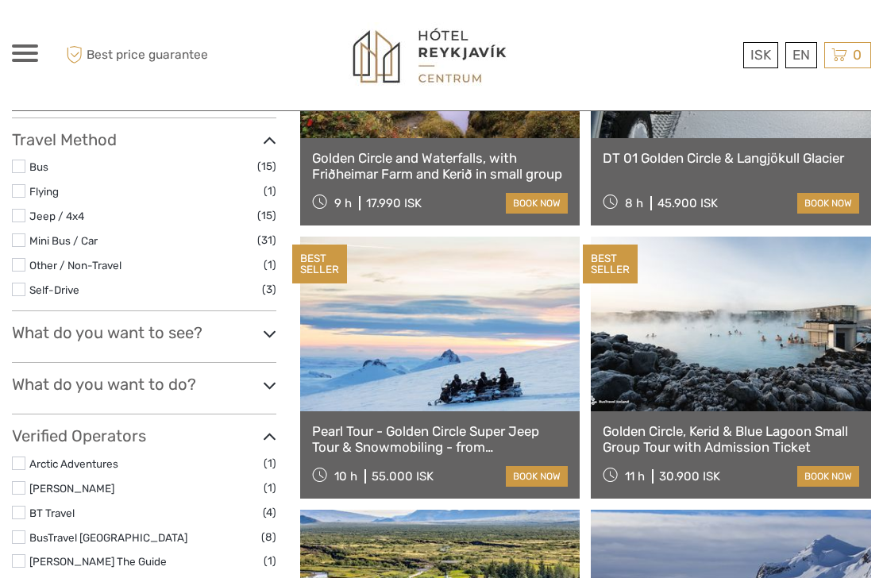
select select
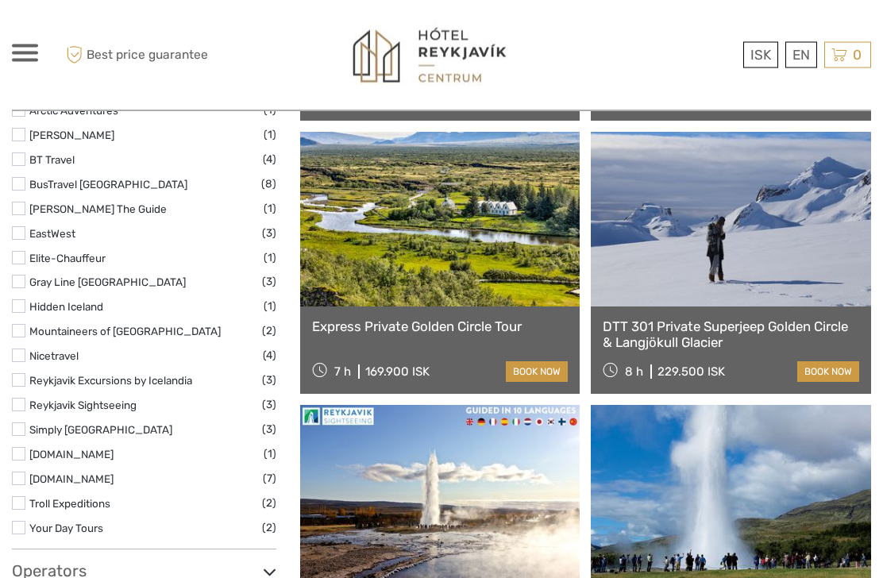
scroll to position [714, 0]
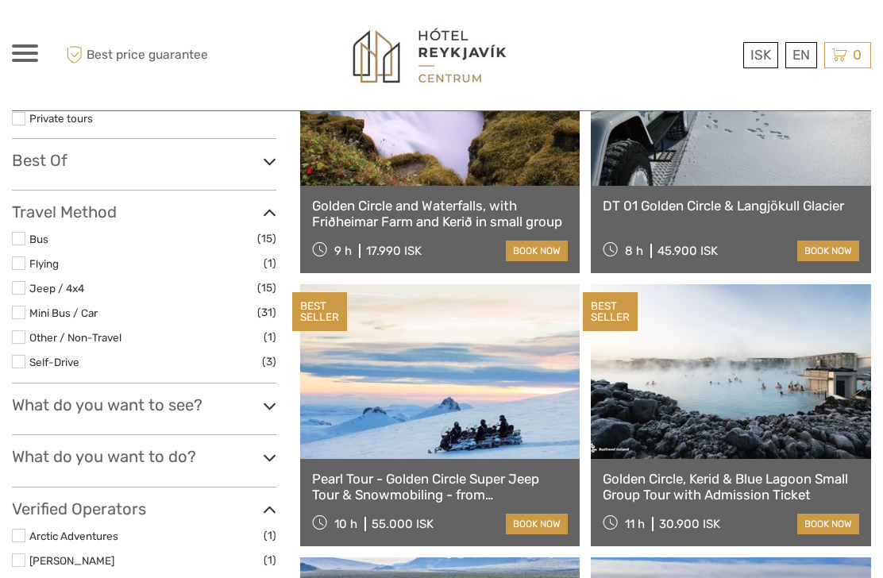
click at [64, 408] on h3 "What do you want to see?" at bounding box center [144, 404] width 264 height 19
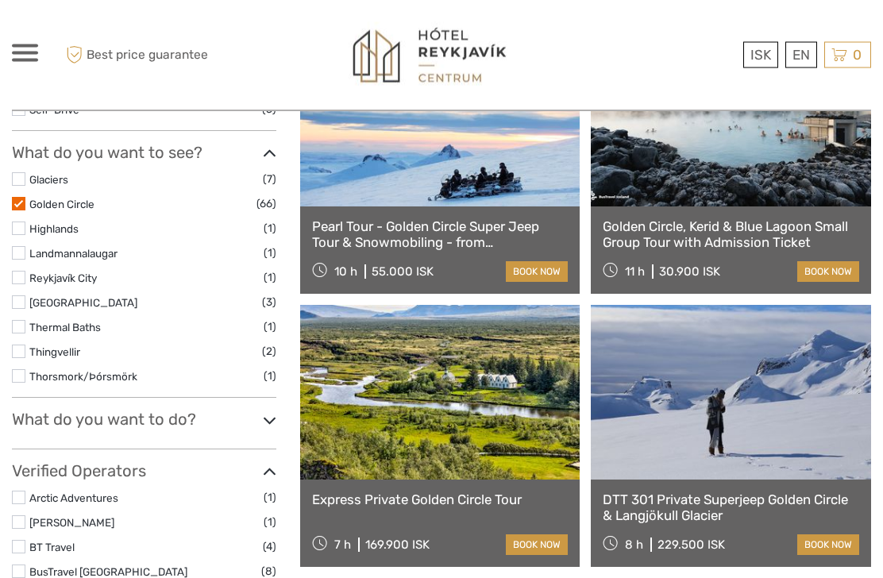
scroll to position [538, 0]
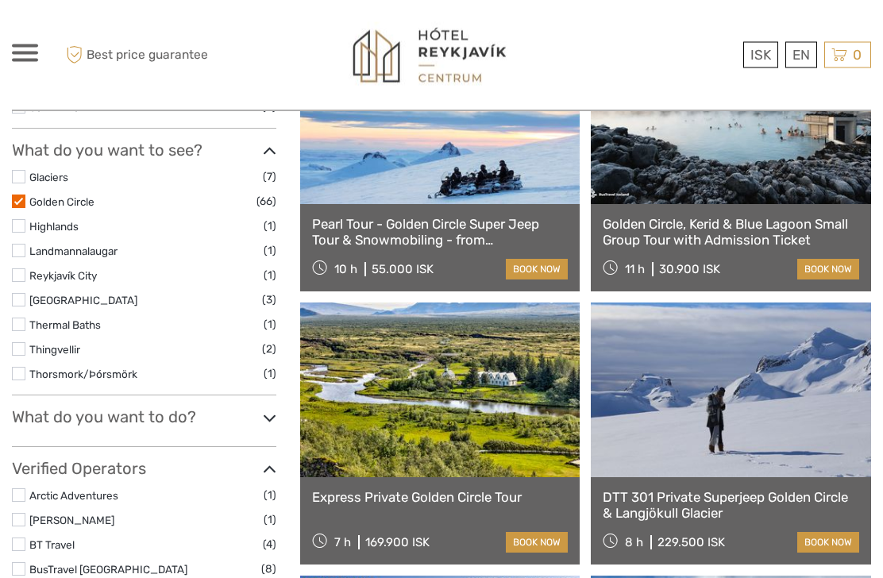
click at [12, 201] on label at bounding box center [18, 201] width 13 height 13
click at [0, 0] on input "checkbox" at bounding box center [0, 0] width 0 height 0
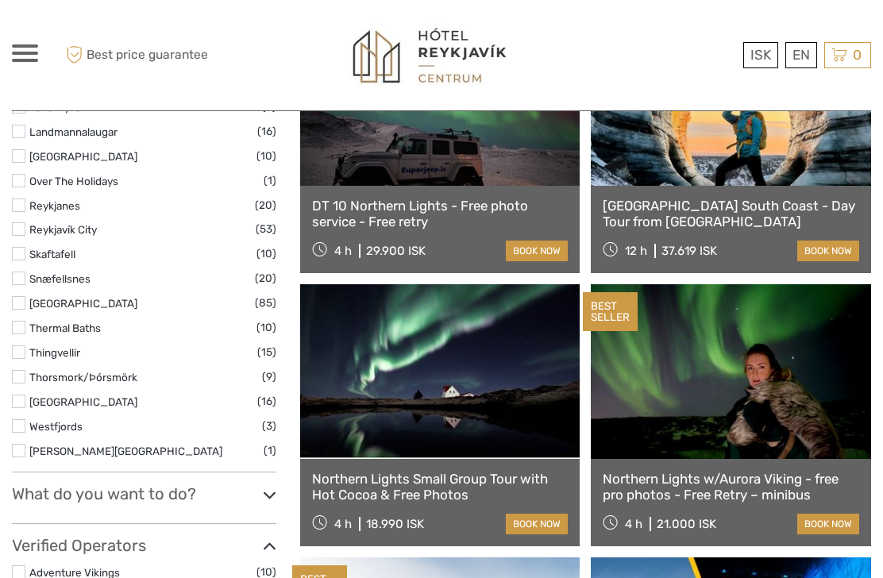
scroll to position [828, 0]
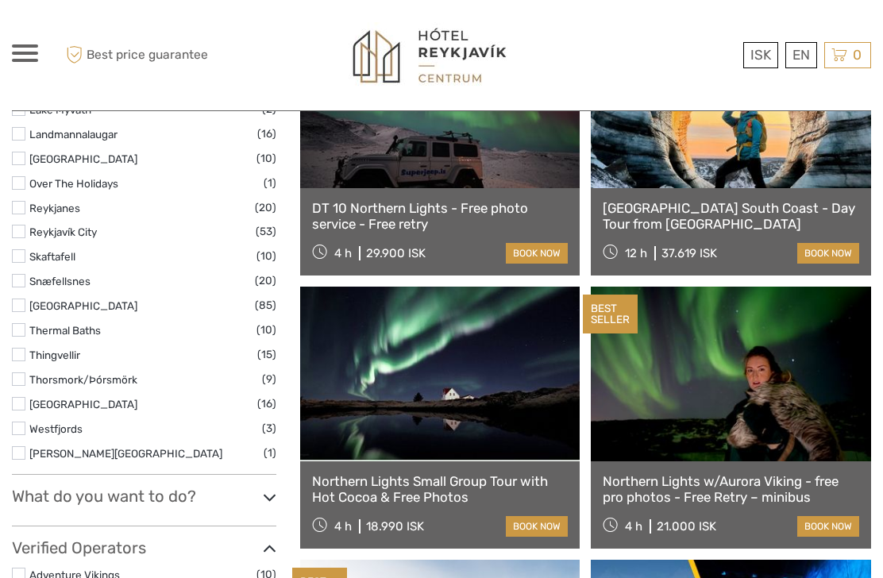
click at [25, 298] on li "South Coast (85)" at bounding box center [144, 305] width 264 height 18
click at [17, 301] on label at bounding box center [18, 304] width 13 height 13
click at [0, 0] on input "checkbox" at bounding box center [0, 0] width 0 height 0
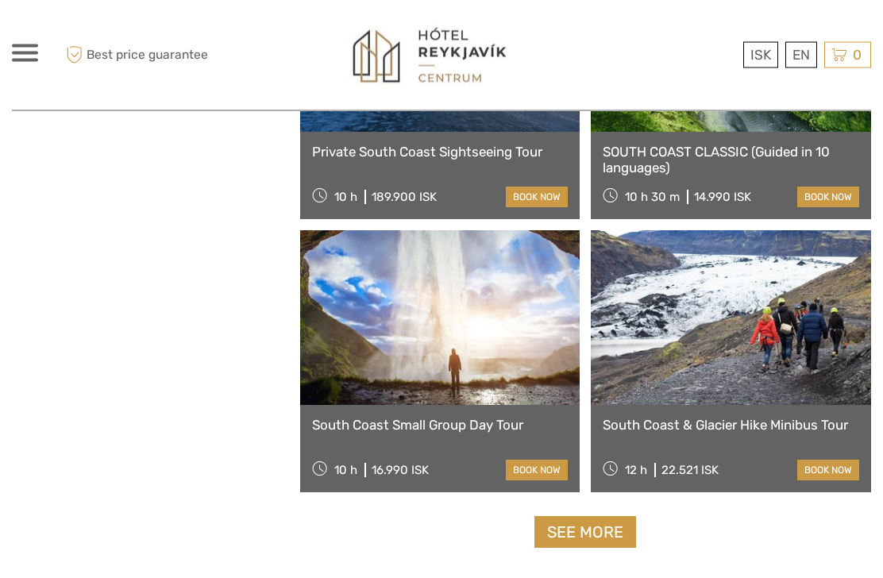
scroll to position [2251, 0]
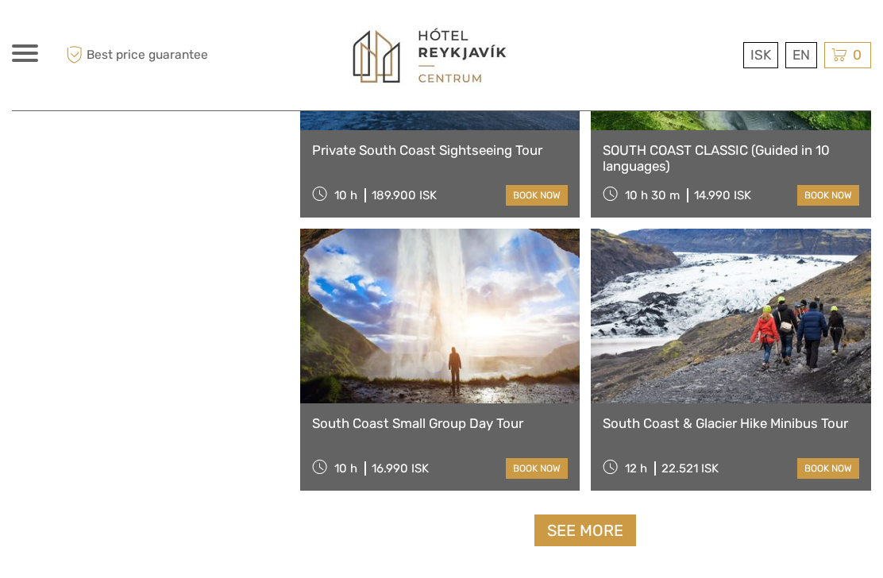
click at [603, 546] on link "See more" at bounding box center [585, 530] width 102 height 33
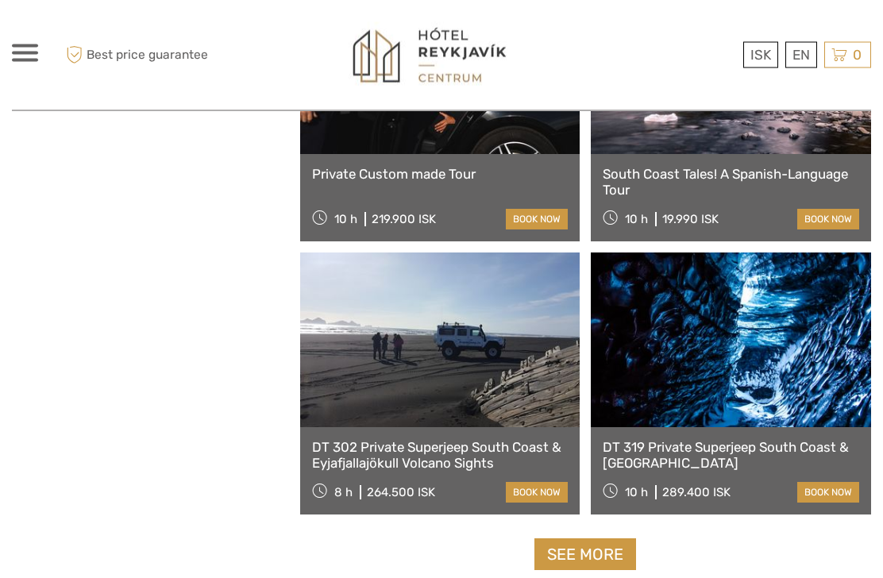
scroll to position [4684, 0]
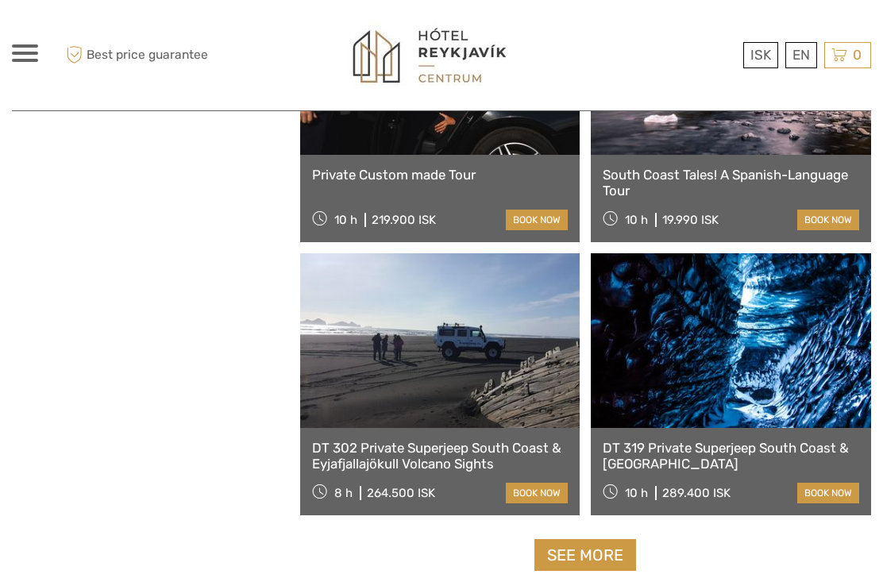
click at [604, 565] on link "See more" at bounding box center [585, 555] width 102 height 33
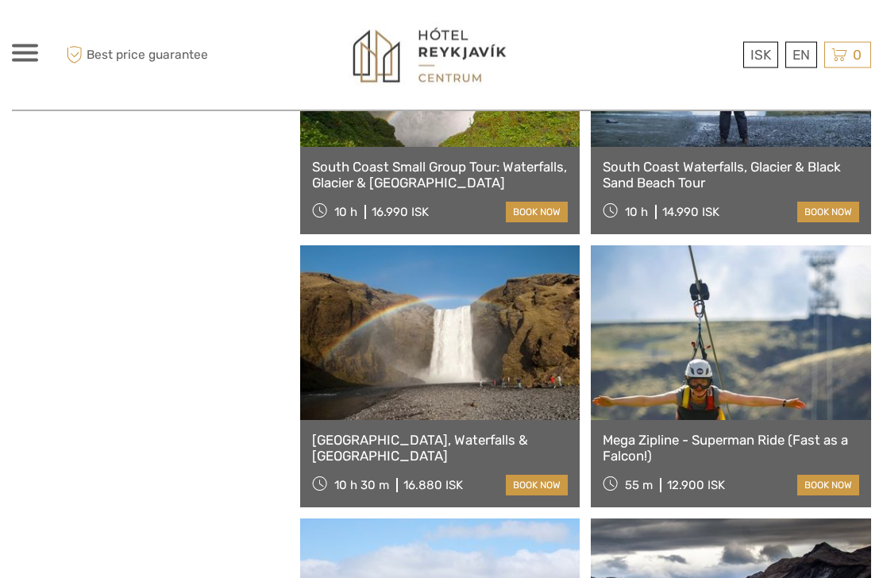
scroll to position [5785, 0]
click at [476, 381] on link at bounding box center [440, 332] width 280 height 175
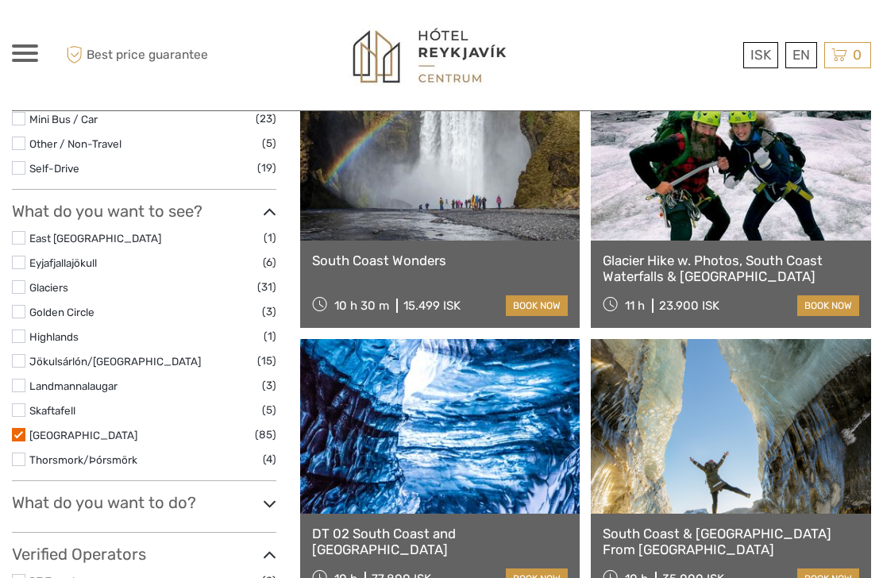
scroll to position [502, 0]
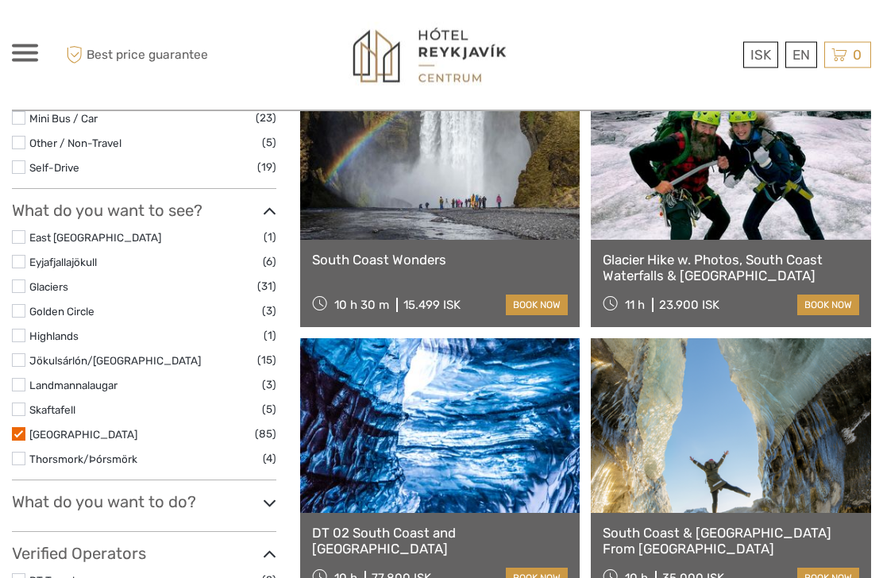
click at [23, 413] on label at bounding box center [18, 409] width 13 height 13
click at [0, 0] on input "checkbox" at bounding box center [0, 0] width 0 height 0
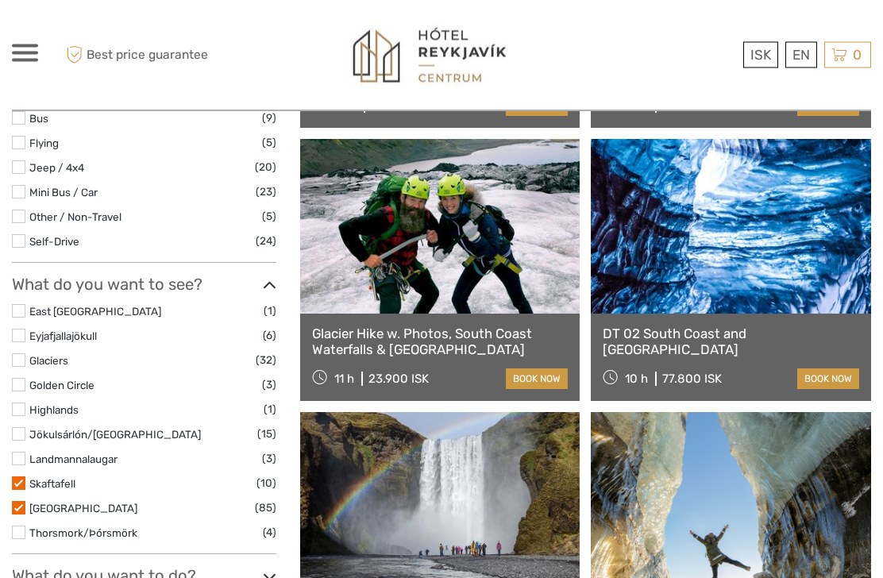
click at [20, 488] on label at bounding box center [18, 483] width 13 height 13
click at [0, 0] on input "checkbox" at bounding box center [0, 0] width 0 height 0
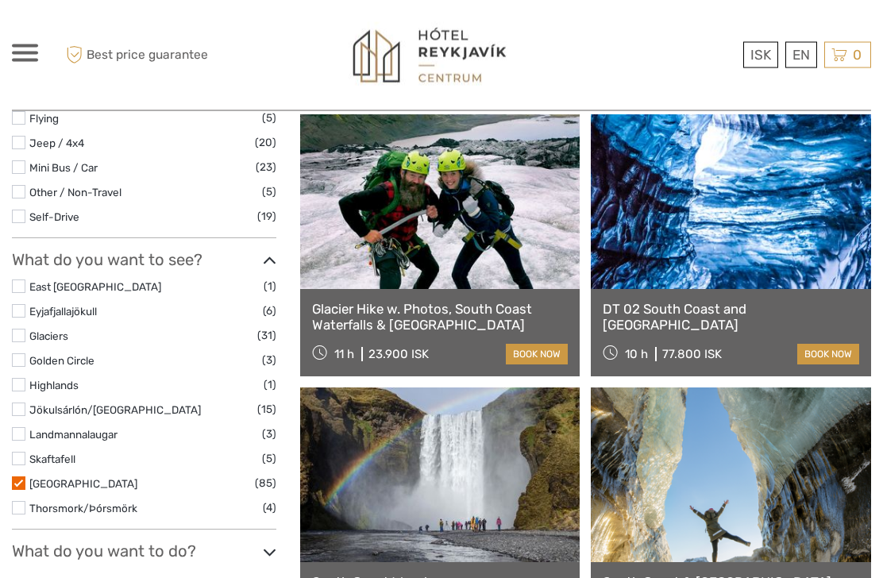
click at [18, 488] on label at bounding box center [18, 483] width 13 height 13
click at [0, 0] on input "checkbox" at bounding box center [0, 0] width 0 height 0
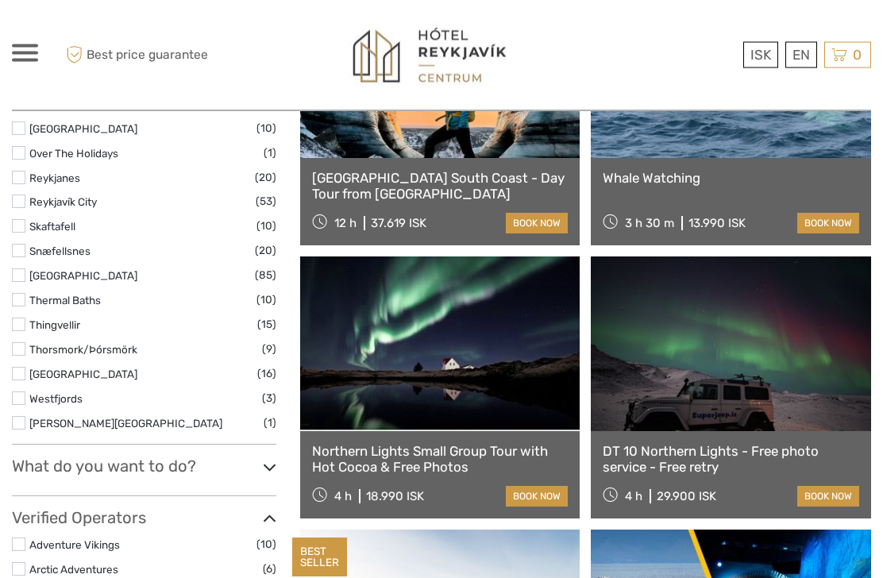
scroll to position [858, 0]
click at [24, 306] on label at bounding box center [18, 299] width 13 height 13
click at [0, 0] on input "checkbox" at bounding box center [0, 0] width 0 height 0
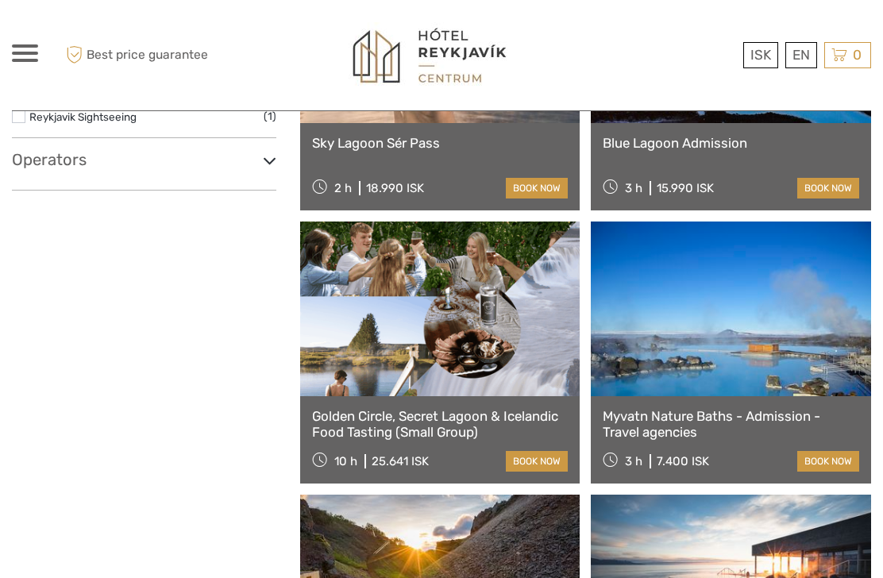
scroll to position [892, 0]
click at [779, 395] on link at bounding box center [731, 309] width 280 height 175
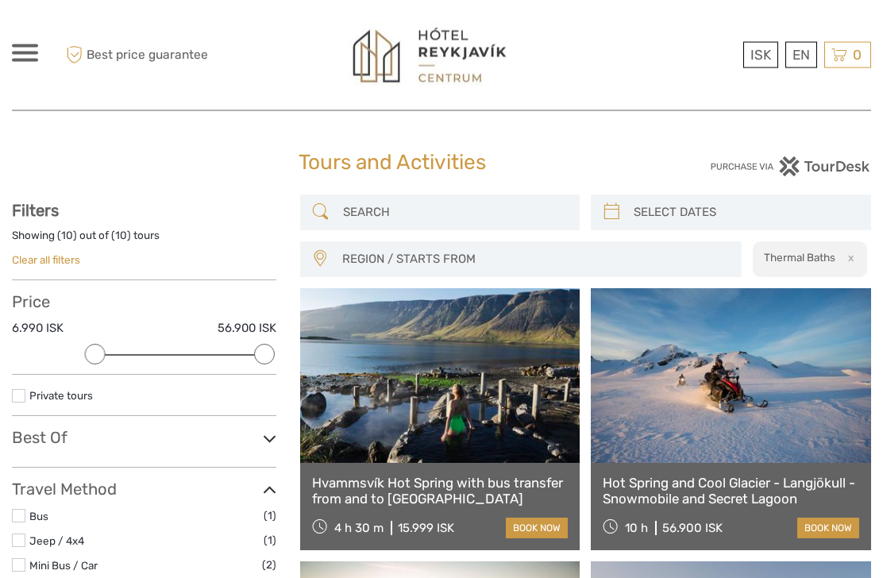
scroll to position [0, 0]
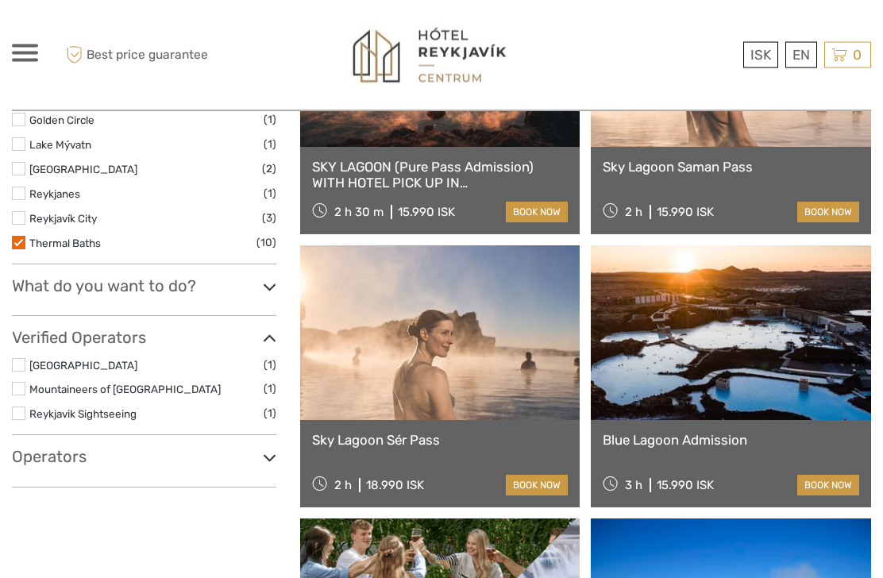
scroll to position [597, 0]
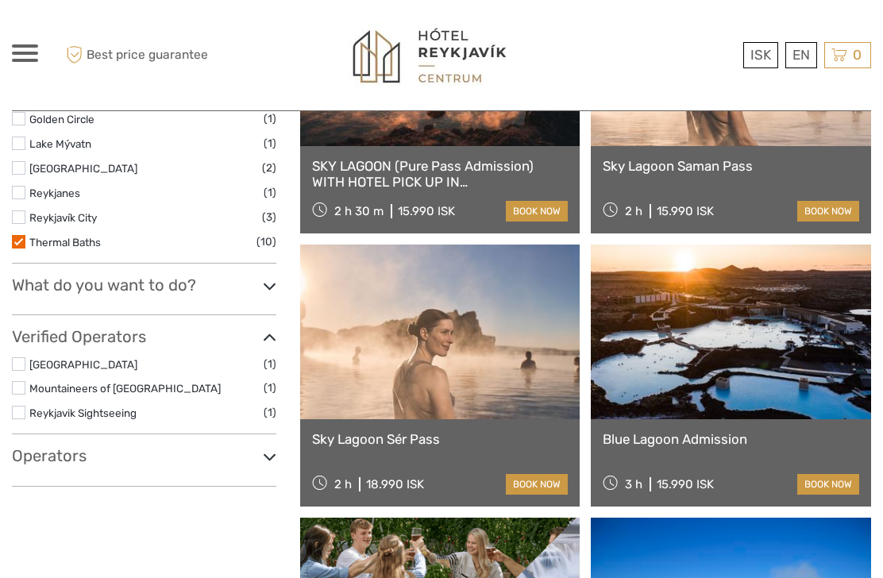
click at [24, 245] on label at bounding box center [18, 241] width 13 height 13
click at [0, 0] on input "checkbox" at bounding box center [0, 0] width 0 height 0
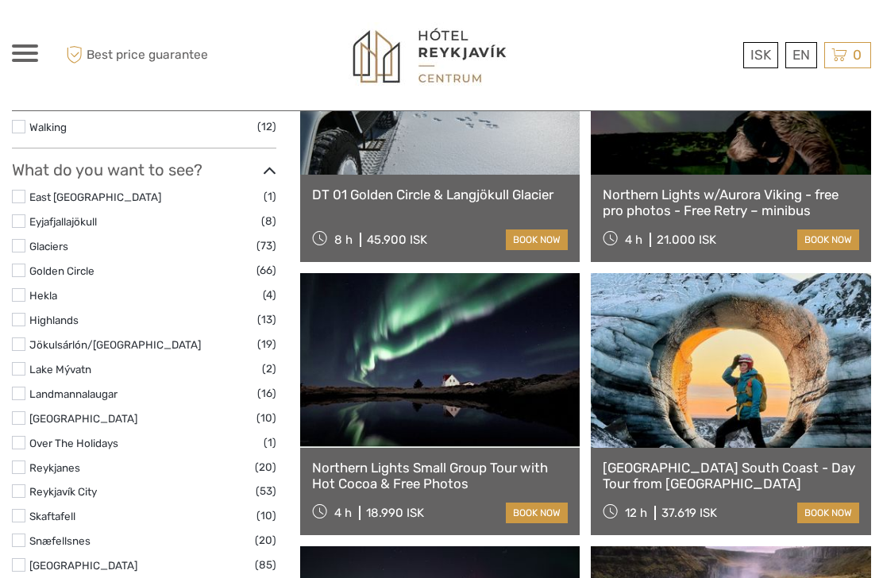
scroll to position [562, 0]
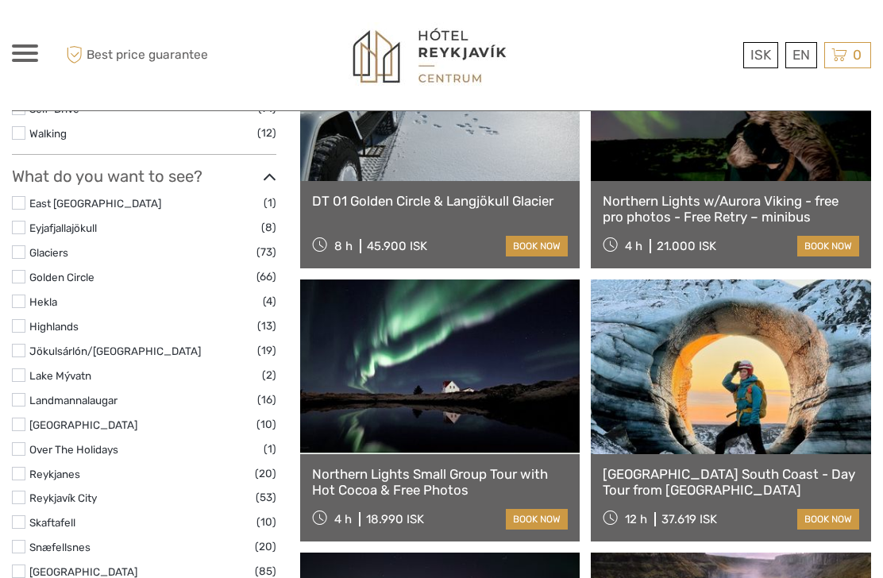
click at [24, 279] on label at bounding box center [18, 276] width 13 height 13
click at [0, 0] on input "checkbox" at bounding box center [0, 0] width 0 height 0
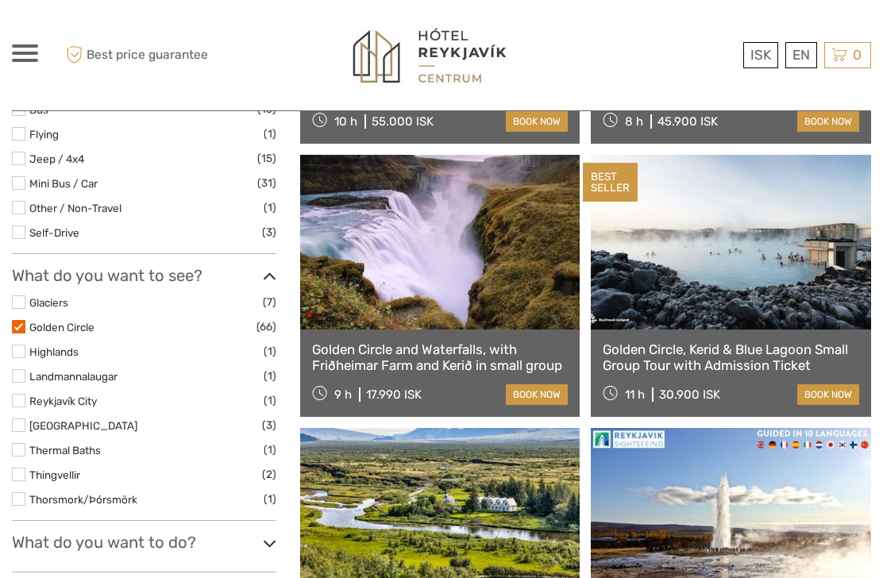
scroll to position [422, 0]
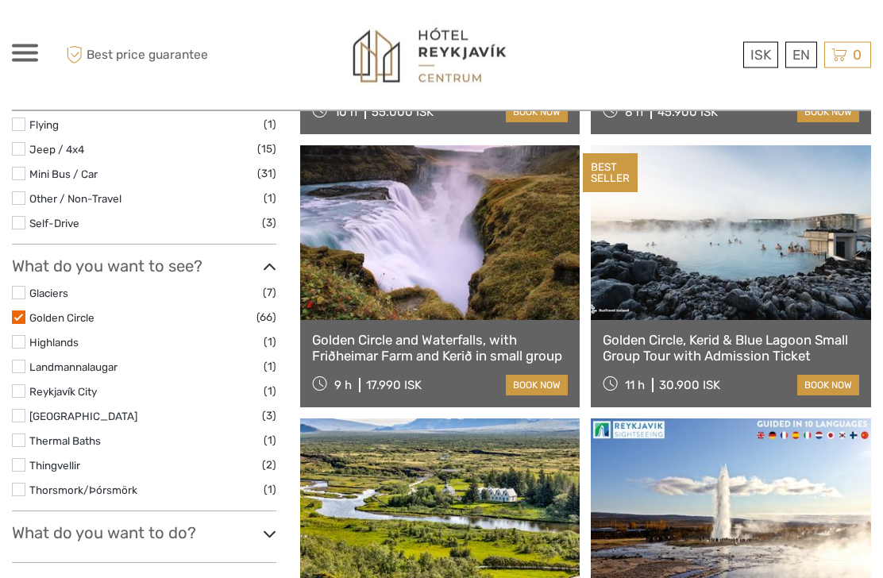
click at [760, 279] on link at bounding box center [731, 233] width 280 height 175
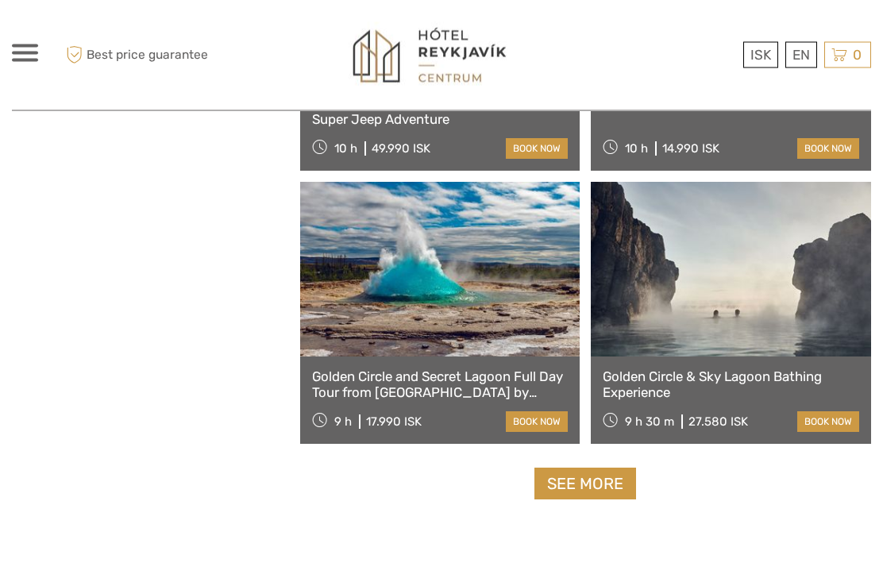
scroll to position [2430, 0]
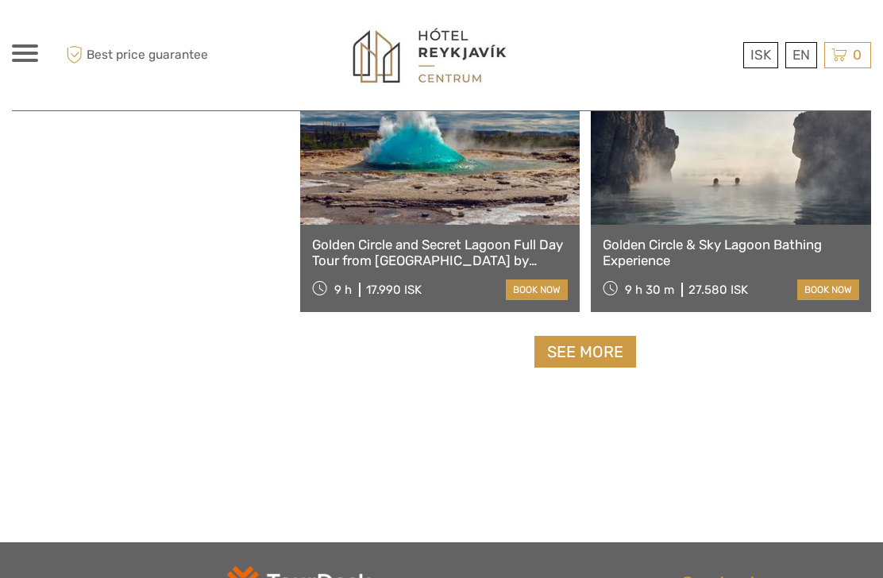
click at [615, 348] on link "See more" at bounding box center [585, 352] width 102 height 33
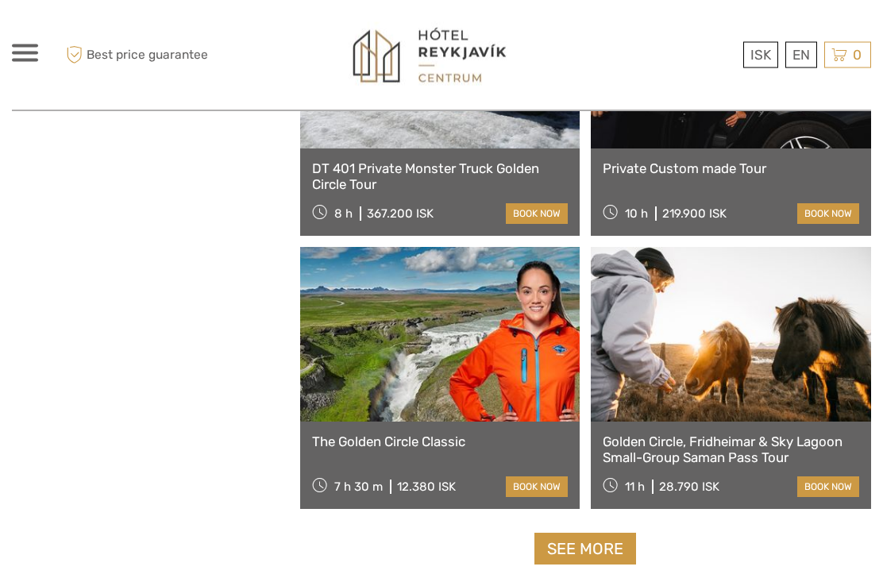
scroll to position [4691, 0]
click at [575, 560] on link "See more" at bounding box center [585, 549] width 102 height 33
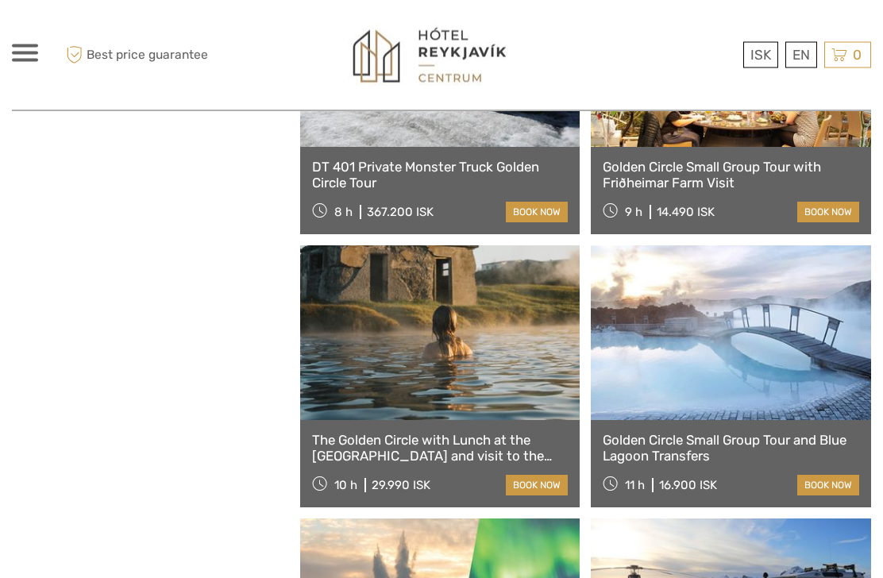
scroll to position [5240, 0]
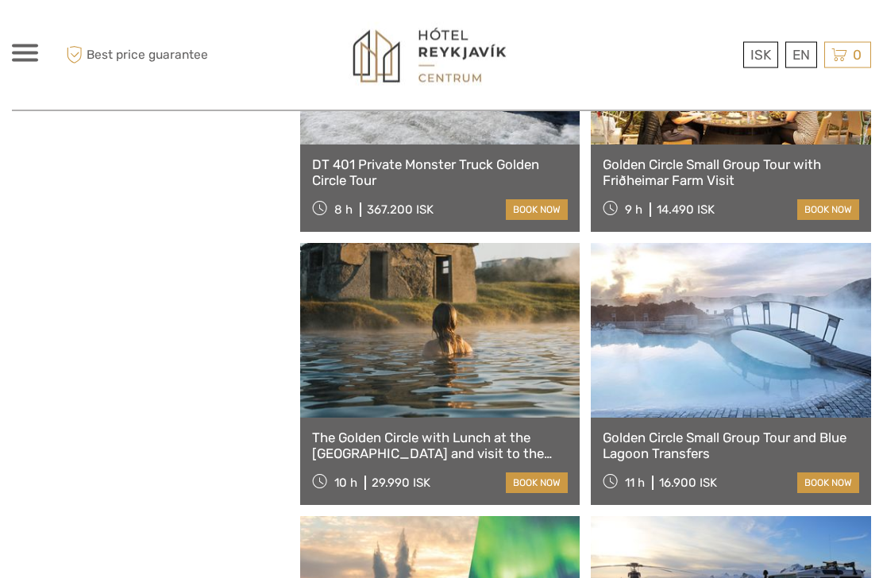
click at [748, 371] on link at bounding box center [731, 331] width 280 height 175
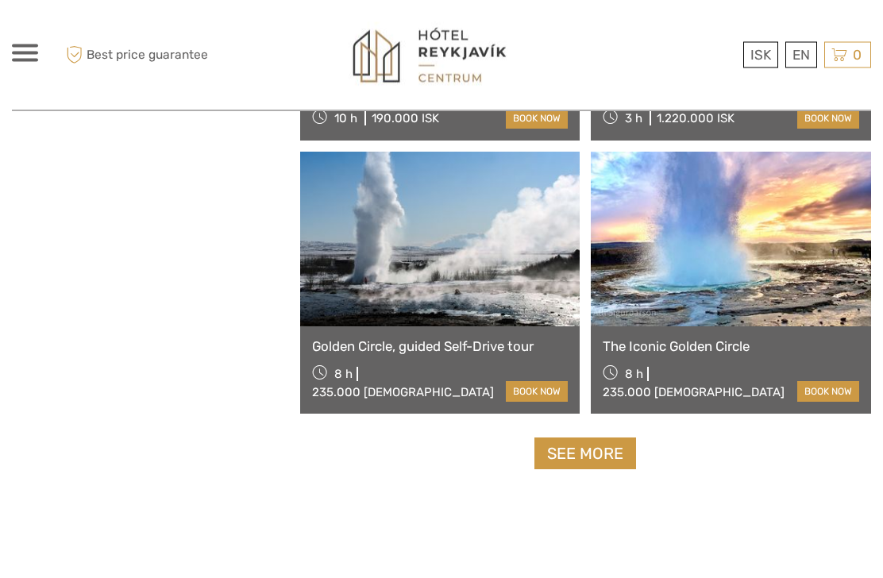
scroll to position [7244, 0]
click at [608, 449] on link "See more" at bounding box center [585, 453] width 102 height 33
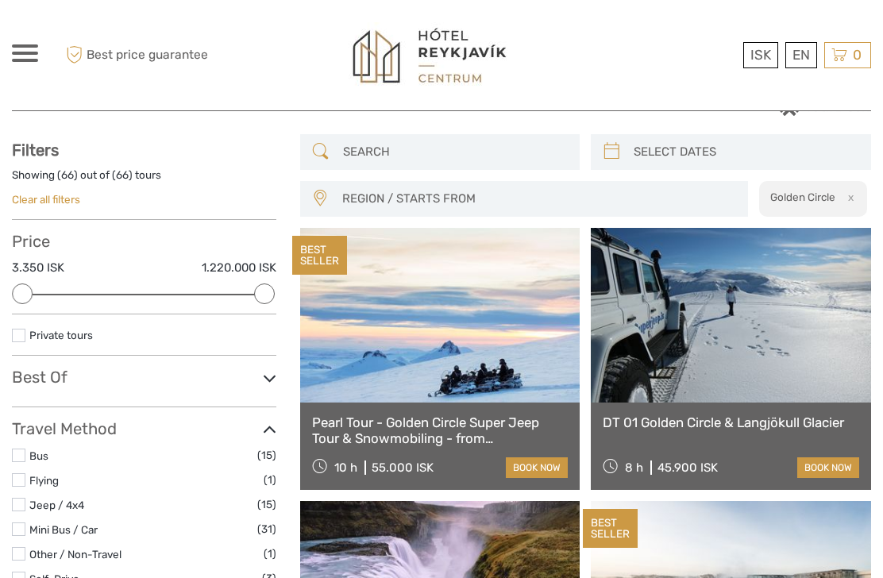
scroll to position [0, 0]
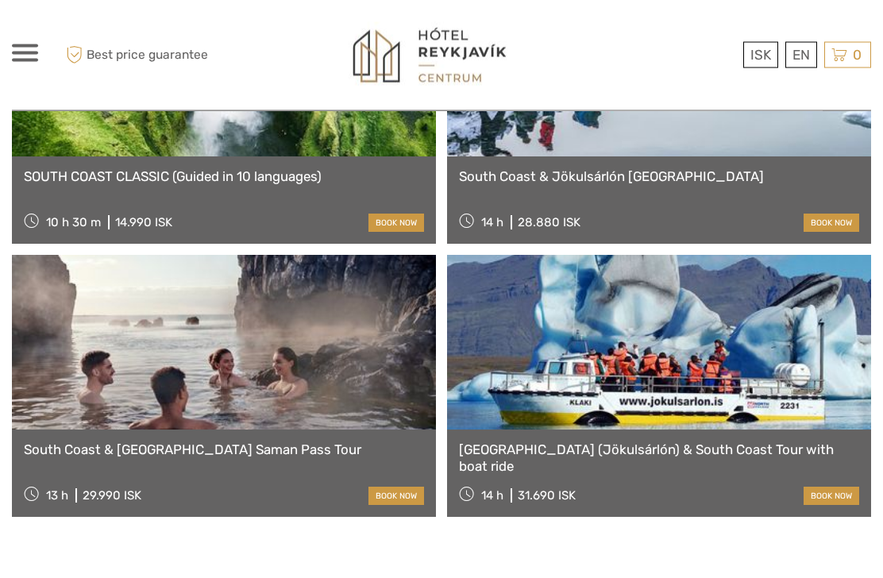
scroll to position [1779, 0]
click at [251, 441] on link "South Coast & [GEOGRAPHIC_DATA] Saman Pass Tour" at bounding box center [224, 449] width 400 height 16
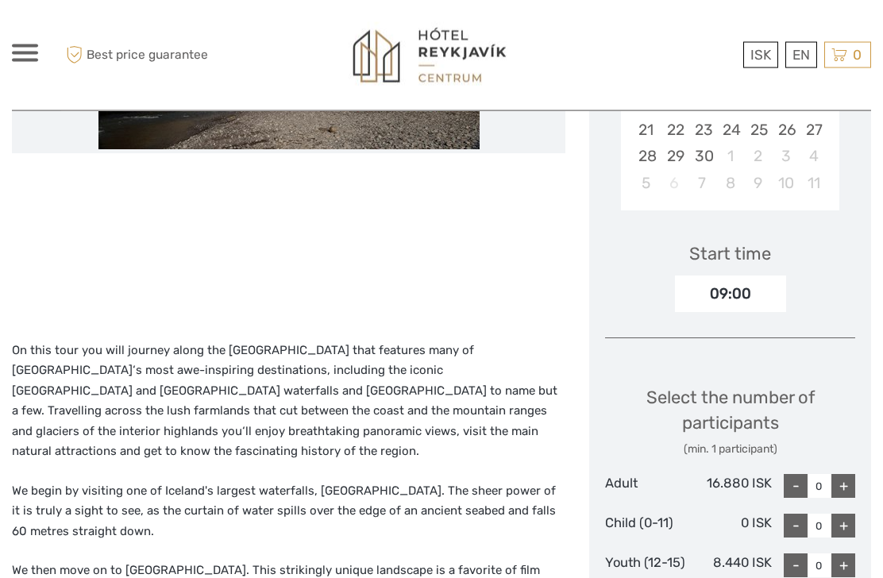
scroll to position [399, 0]
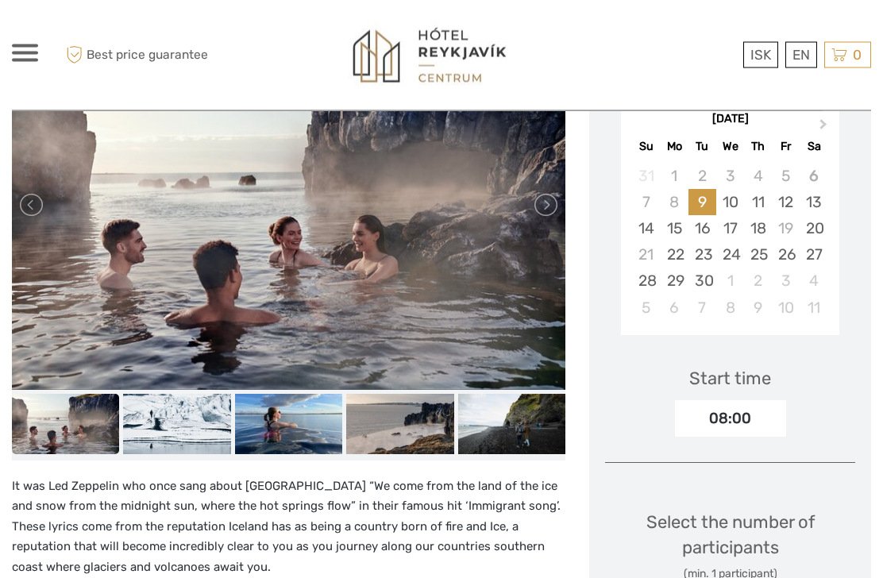
scroll to position [293, 0]
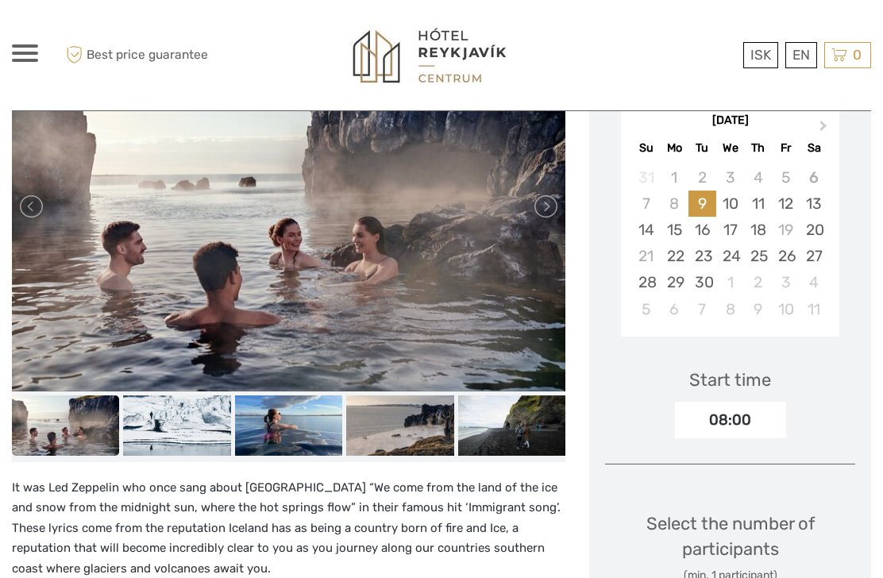
click at [191, 441] on img at bounding box center [176, 425] width 107 height 60
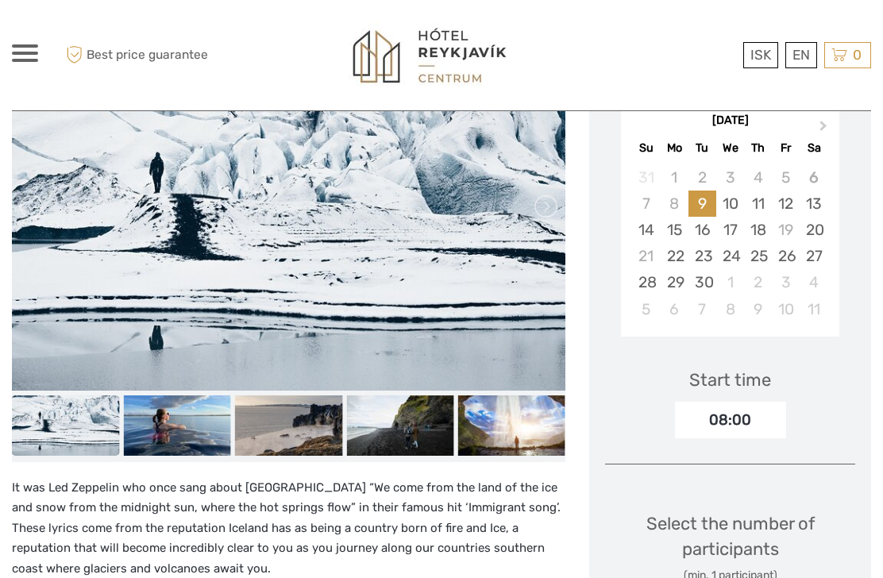
click at [248, 442] on img at bounding box center [288, 425] width 107 height 60
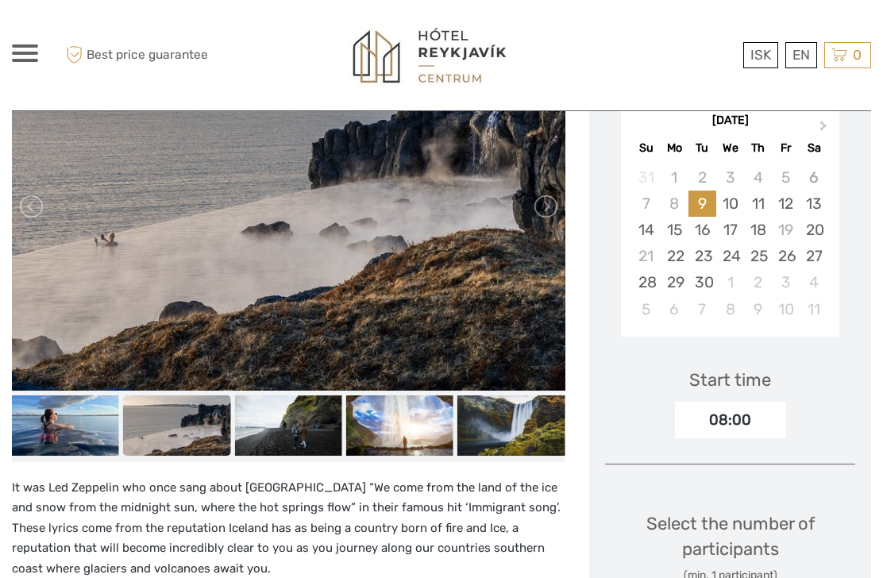
click at [279, 433] on img at bounding box center [287, 425] width 107 height 60
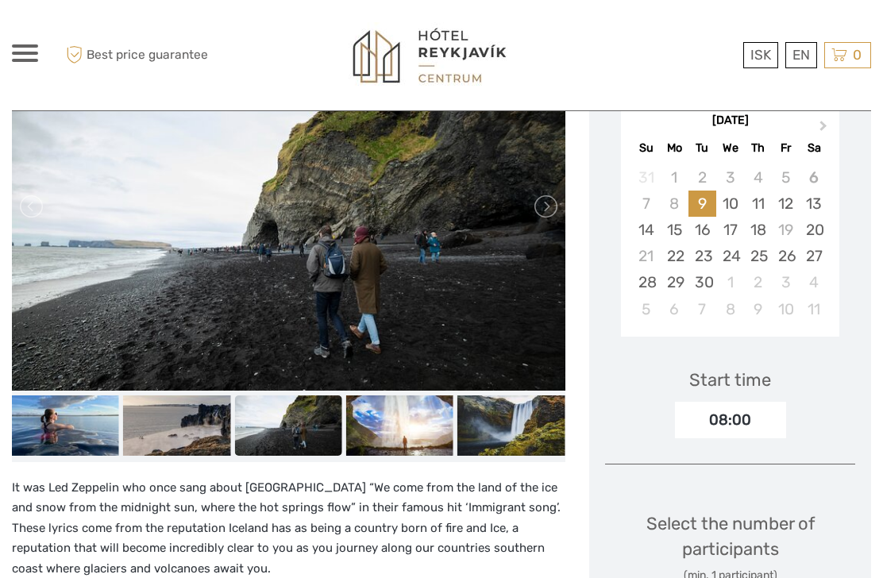
click at [382, 417] on img at bounding box center [399, 425] width 107 height 60
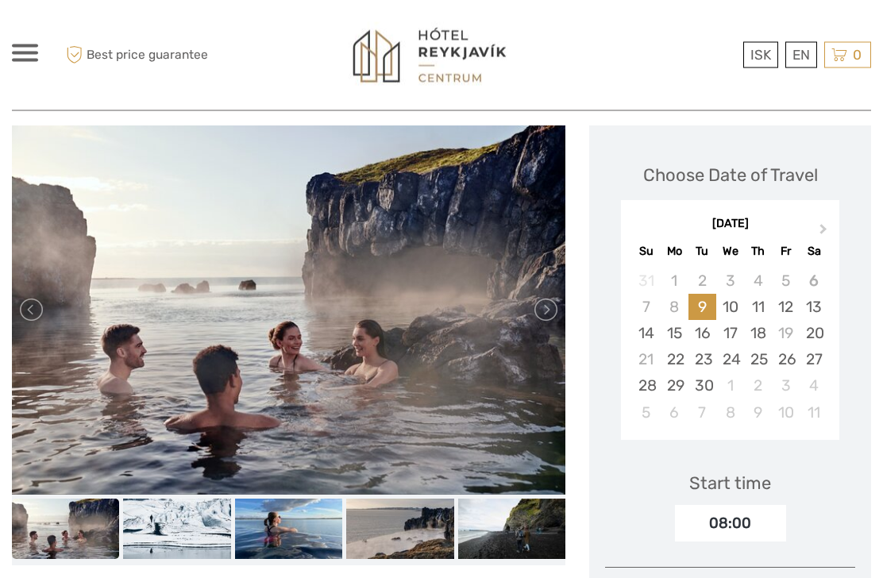
scroll to position [187, 0]
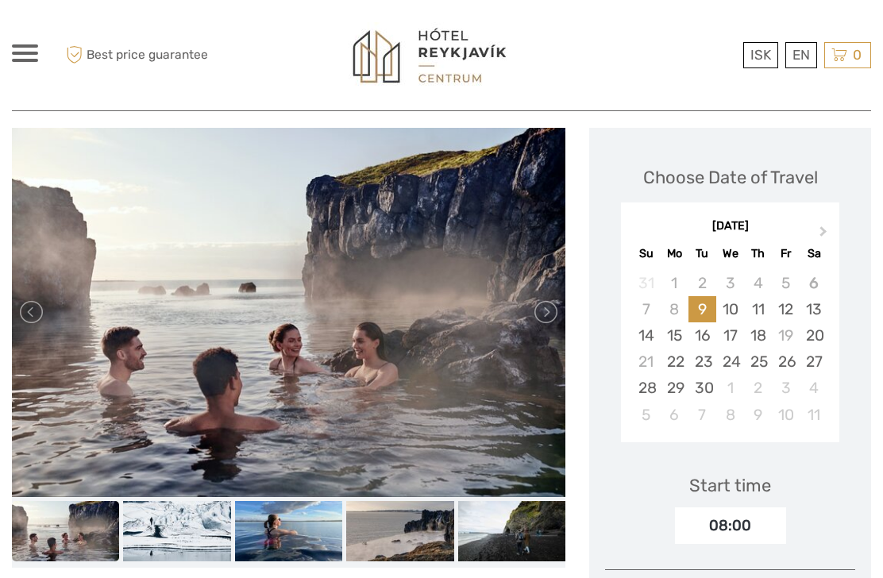
click at [295, 543] on img at bounding box center [288, 531] width 107 height 60
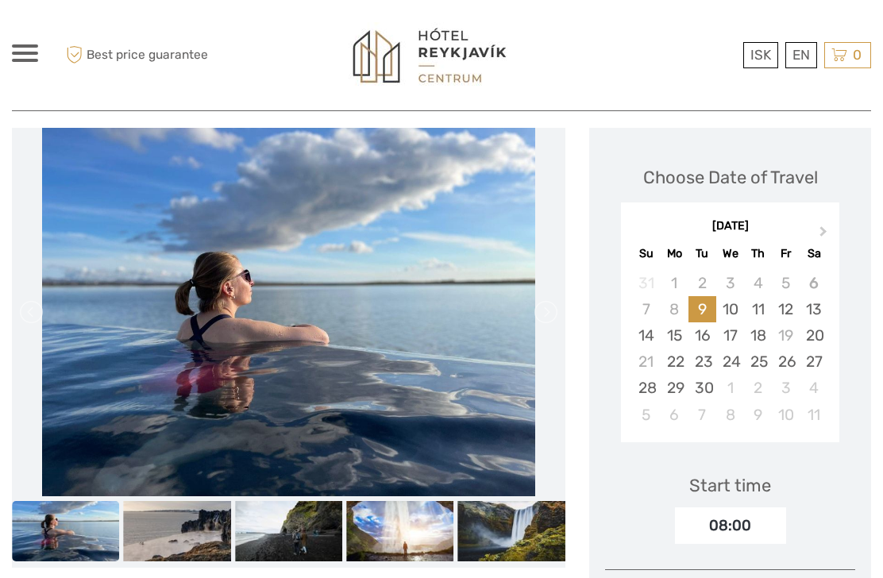
click at [299, 535] on img at bounding box center [288, 531] width 107 height 60
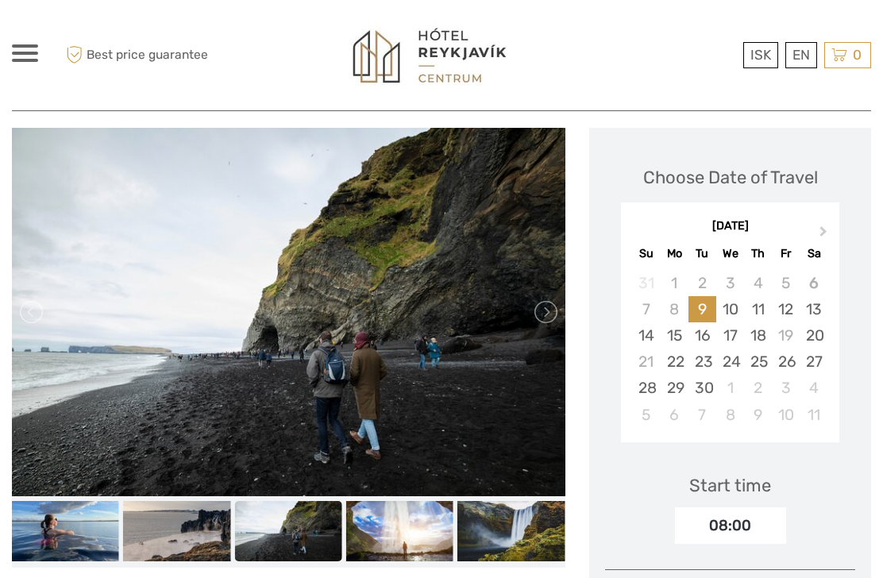
click at [364, 549] on img at bounding box center [399, 531] width 107 height 60
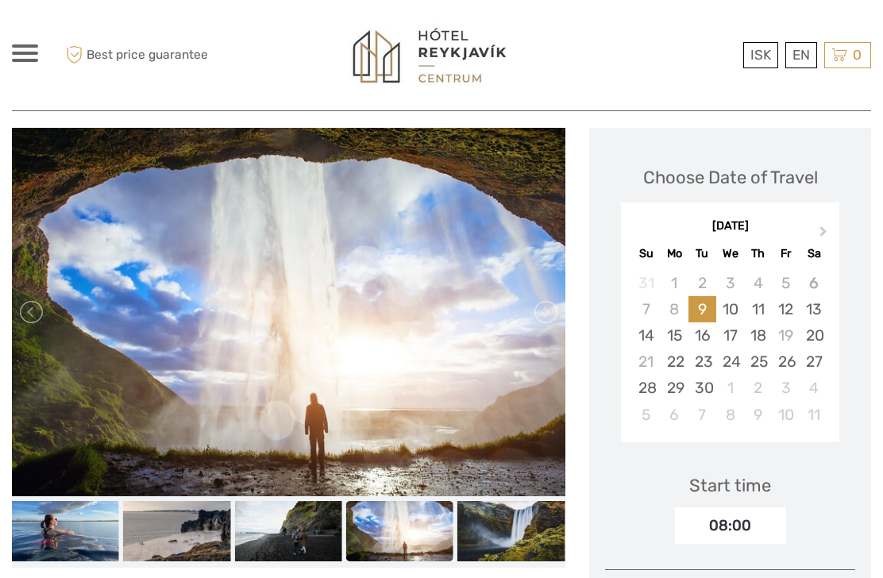
click at [510, 520] on img at bounding box center [510, 531] width 107 height 60
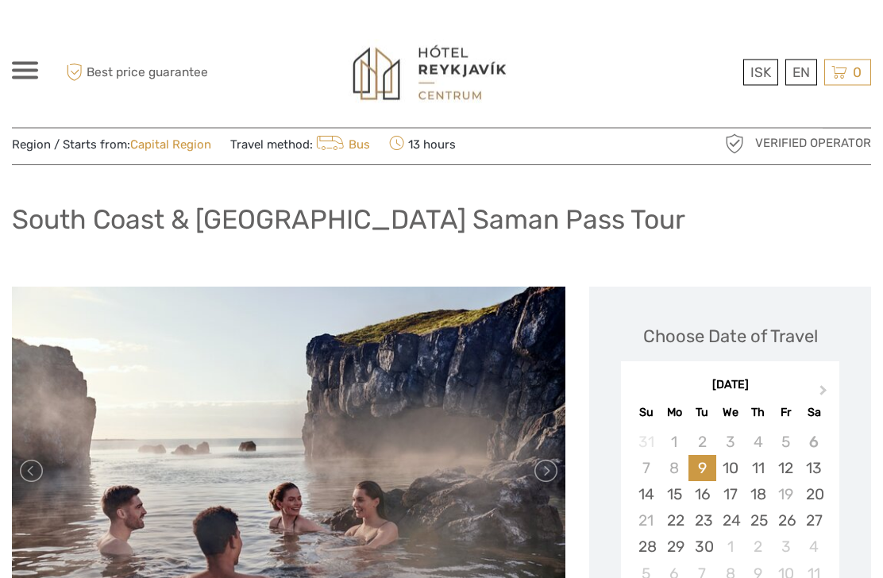
scroll to position [0, 0]
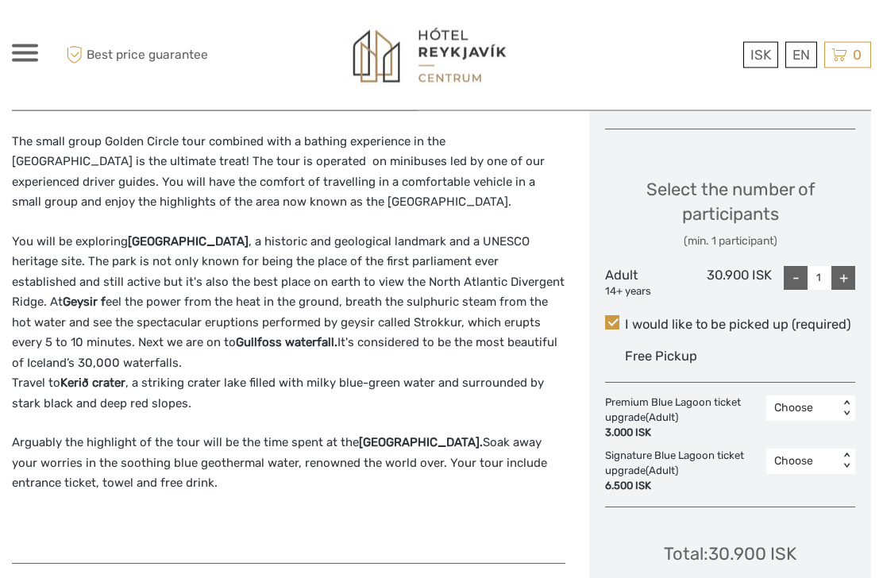
scroll to position [661, 0]
